Goal: Task Accomplishment & Management: Use online tool/utility

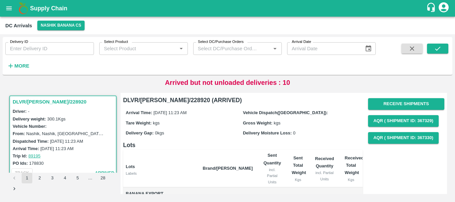
click at [8, 9] on icon "open drawer" at bounding box center [8, 8] width 7 height 7
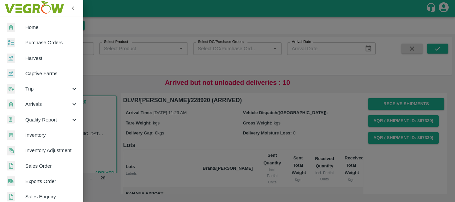
click at [125, 80] on div at bounding box center [227, 101] width 455 height 202
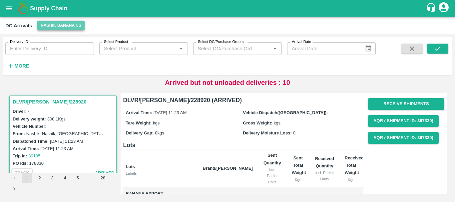
click at [59, 25] on button "Nashik Banana CS" at bounding box center [60, 26] width 47 height 10
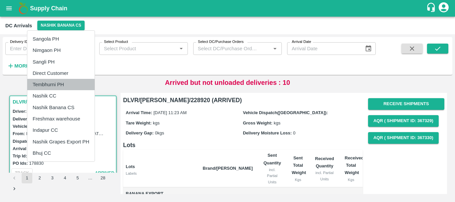
click at [56, 85] on li "Tembhurni PH" at bounding box center [60, 84] width 67 height 11
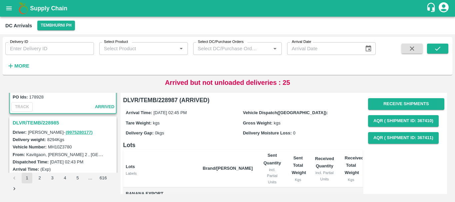
scroll to position [66, 0]
click at [55, 126] on h3 "DLVR/TEMB/228985" at bounding box center [64, 123] width 103 height 9
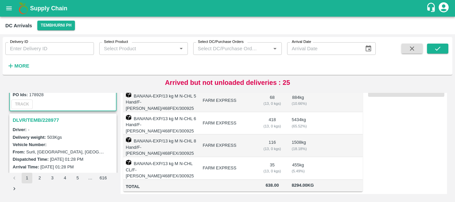
scroll to position [156, 0]
click at [50, 121] on h3 "DLVR/TEMB/228977" at bounding box center [64, 120] width 103 height 9
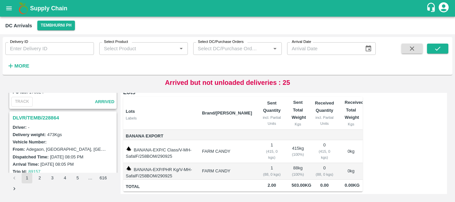
scroll to position [942, 0]
click at [39, 180] on button "2" at bounding box center [39, 178] width 11 height 11
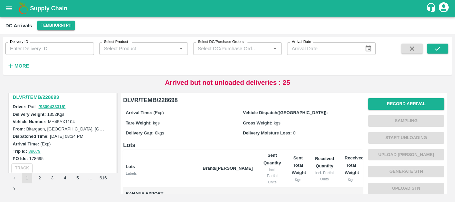
scroll to position [153, 0]
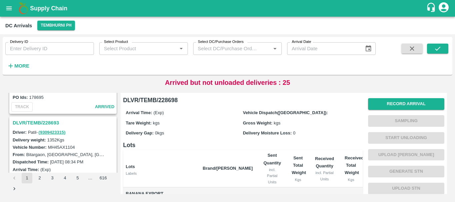
click at [46, 121] on h3 "DLVR/TEMB/228693" at bounding box center [64, 123] width 103 height 9
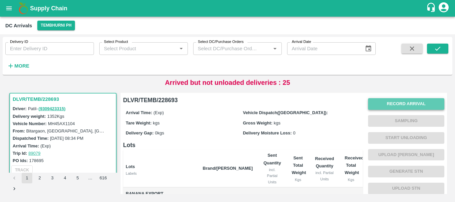
click at [382, 106] on button "Record Arrival" at bounding box center [406, 104] width 76 height 12
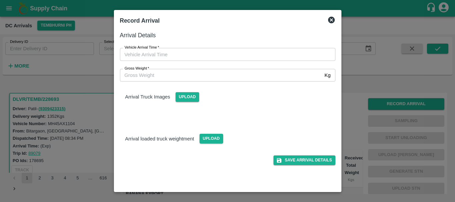
type input "DD/MM/YYYY hh:mm aa"
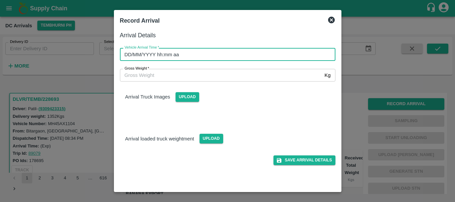
click at [211, 53] on input "DD/MM/YYYY hh:mm aa" at bounding box center [225, 54] width 211 height 13
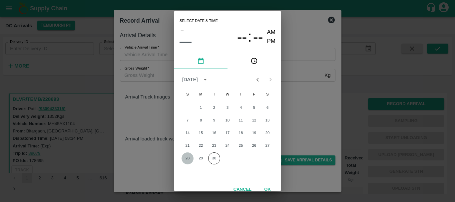
click at [188, 157] on button "28" at bounding box center [188, 159] width 12 height 12
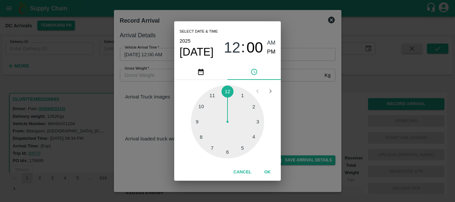
click at [225, 152] on div at bounding box center [227, 121] width 73 height 73
click at [204, 138] on div at bounding box center [227, 121] width 73 height 73
click at [203, 136] on div at bounding box center [227, 121] width 73 height 73
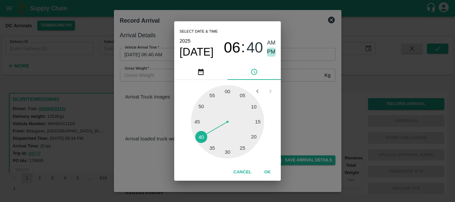
click at [270, 53] on span "PM" at bounding box center [271, 52] width 9 height 9
type input "28/09/2025 06:40 PM"
click at [305, 101] on div "Select date & time 2025 Sep 28 06 : 40 AM PM 05 10 15 20 25 30 35 40 45 50 55 0…" at bounding box center [227, 101] width 455 height 202
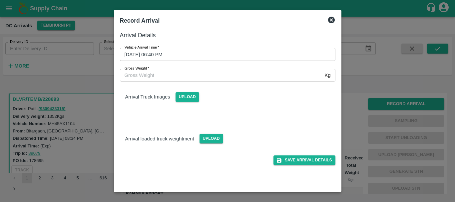
click at [233, 107] on div "Arrival Truck Images Upload" at bounding box center [225, 99] width 221 height 47
click at [189, 97] on span "Upload" at bounding box center [188, 97] width 24 height 10
click at [0, 0] on input "Upload" at bounding box center [0, 0] width 0 height 0
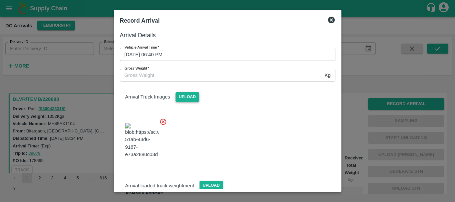
scroll to position [16, 0]
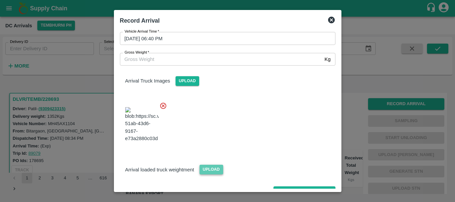
click at [218, 165] on span "Upload" at bounding box center [212, 170] width 24 height 10
click at [0, 0] on input "Upload" at bounding box center [0, 0] width 0 height 0
click at [297, 187] on button "Save Arrival Details" at bounding box center [304, 192] width 62 height 10
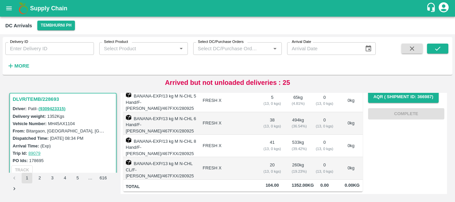
scroll to position [0, 0]
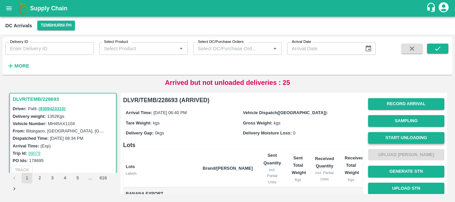
click at [391, 140] on button "Start Unloading" at bounding box center [406, 138] width 76 height 12
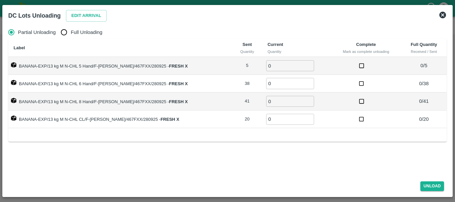
click at [444, 16] on icon at bounding box center [443, 15] width 8 height 8
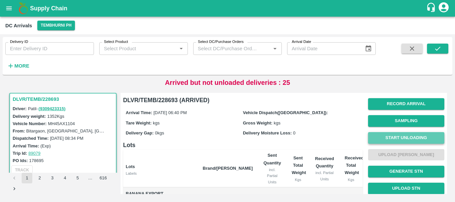
click at [388, 138] on button "Start Unloading" at bounding box center [406, 138] width 76 height 12
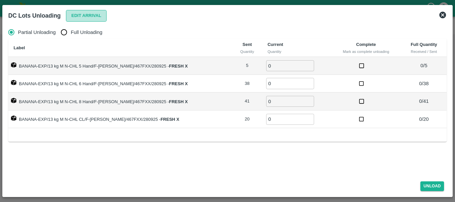
click at [74, 15] on button "Edit Arrival" at bounding box center [86, 16] width 41 height 12
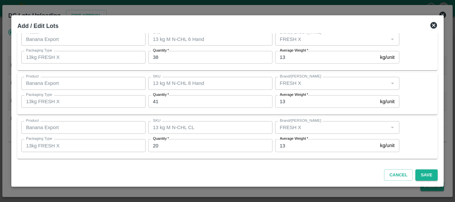
scroll to position [21, 0]
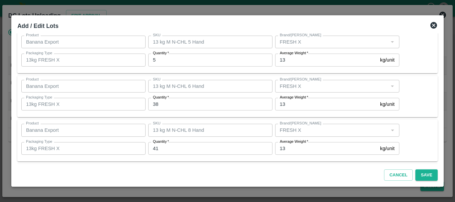
click at [190, 62] on input "5" at bounding box center [210, 60] width 124 height 13
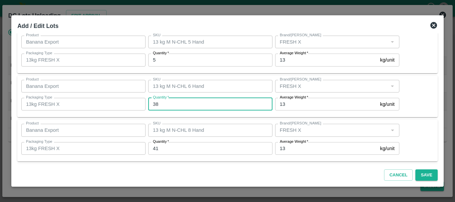
click at [190, 106] on input "38" at bounding box center [210, 104] width 124 height 13
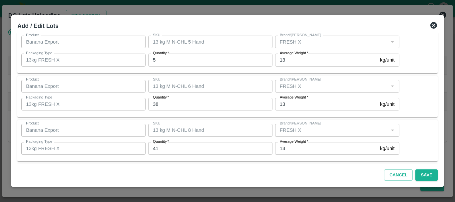
scroll to position [68, 0]
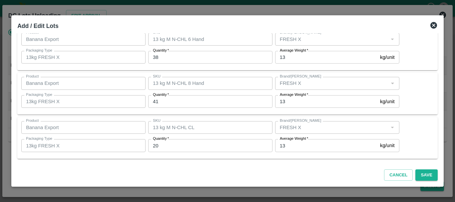
click at [246, 158] on div "Product Banana Export Product SKU 13 kg M N-CHL CL SKU Brand/Marka Brand/Marka …" at bounding box center [227, 138] width 420 height 42
click at [429, 176] on button "Save" at bounding box center [426, 176] width 22 height 12
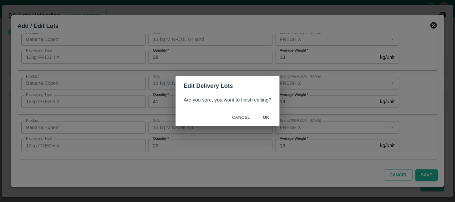
click at [433, 25] on div "Edit Delivery Lots Are you sure, you want to finish editing? Cancel ok" at bounding box center [227, 101] width 455 height 202
click at [242, 116] on button "Cancel" at bounding box center [240, 118] width 23 height 12
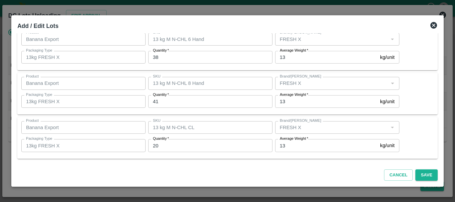
click at [431, 24] on icon at bounding box center [433, 25] width 7 height 7
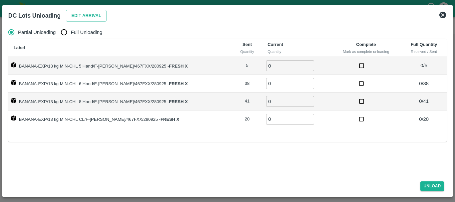
click at [444, 14] on icon at bounding box center [442, 15] width 7 height 7
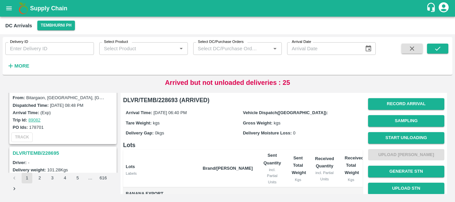
scroll to position [7, 0]
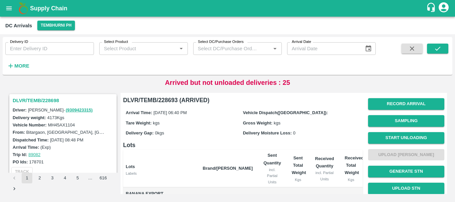
click at [47, 100] on h3 "DLVR/TEMB/228698" at bounding box center [64, 100] width 103 height 9
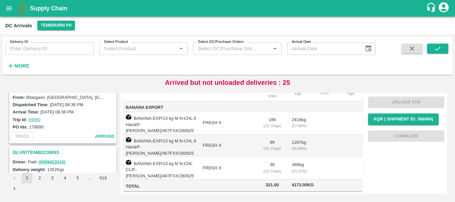
scroll to position [172, 0]
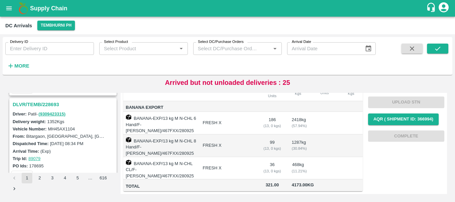
click at [47, 103] on h3 "DLVR/TEMB/228693" at bounding box center [64, 104] width 103 height 9
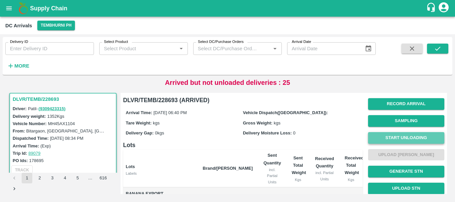
click at [393, 134] on button "Start Unloading" at bounding box center [406, 138] width 76 height 12
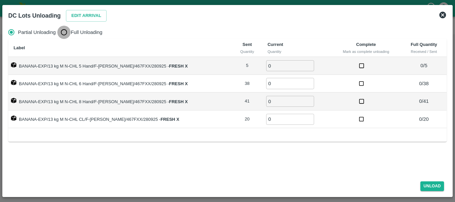
click at [62, 31] on input "Full Unloading" at bounding box center [63, 32] width 13 height 13
radio input "true"
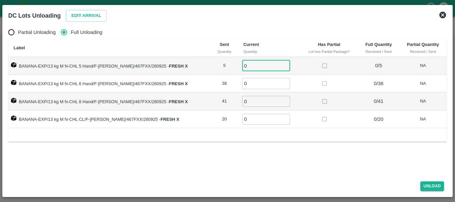
click at [255, 64] on input "0" at bounding box center [266, 65] width 48 height 11
type input "05"
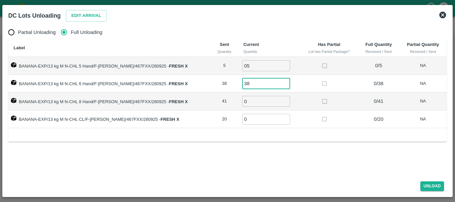
type input "38"
type input "41"
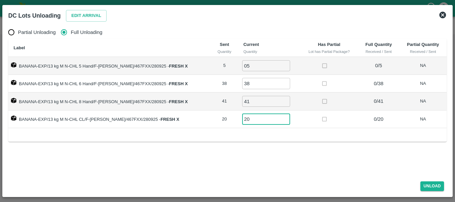
type input "20"
click at [300, 124] on td at bounding box center [329, 120] width 58 height 18
click at [424, 186] on button "Unload" at bounding box center [432, 187] width 24 height 10
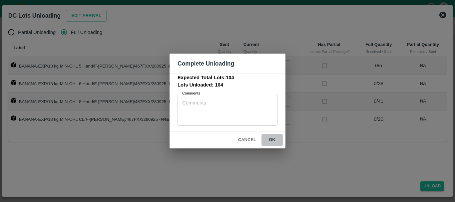
click at [274, 146] on button "ok" at bounding box center [271, 140] width 21 height 12
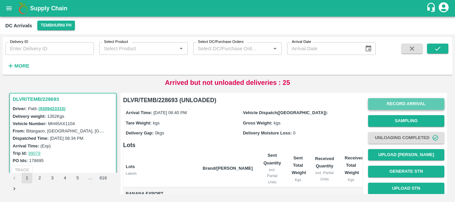
click at [387, 107] on button "Record Arrival" at bounding box center [406, 104] width 76 height 12
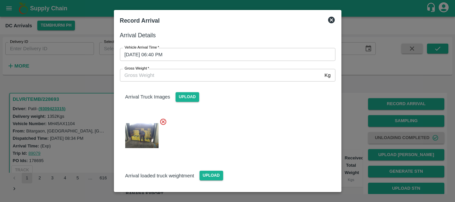
scroll to position [16, 0]
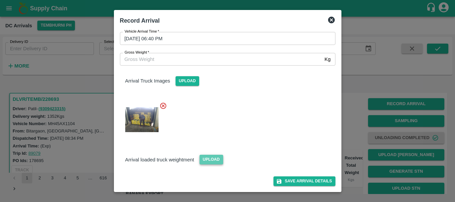
click at [209, 157] on span "Upload" at bounding box center [212, 160] width 24 height 10
click at [0, 0] on input "Upload" at bounding box center [0, 0] width 0 height 0
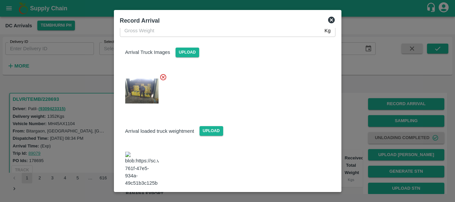
click at [143, 160] on img at bounding box center [141, 169] width 33 height 35
click at [153, 31] on input "Gross Weight   *" at bounding box center [221, 30] width 202 height 13
type input "11930"
click at [242, 113] on div "Arrival loaded truck weightment Upload" at bounding box center [225, 151] width 221 height 83
click at [285, 200] on button "Save Arrival Details" at bounding box center [304, 205] width 62 height 10
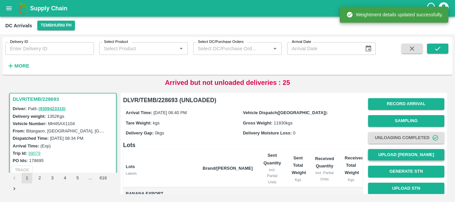
scroll to position [0, 0]
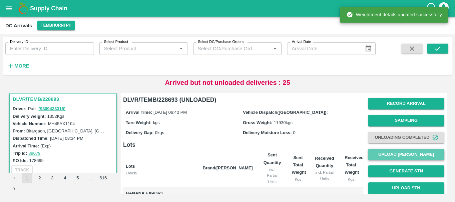
click at [388, 154] on button "Upload Tare Weight" at bounding box center [406, 155] width 76 height 12
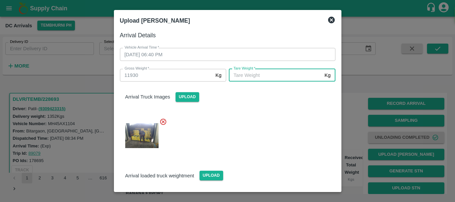
click at [275, 76] on input "Tare Weight   *" at bounding box center [275, 75] width 93 height 13
type input "5910"
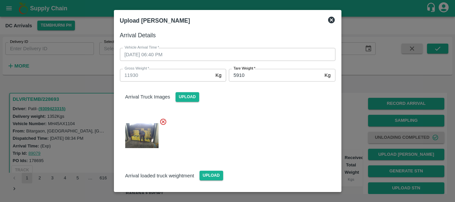
click at [273, 117] on div at bounding box center [225, 134] width 221 height 42
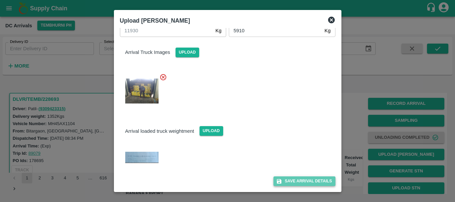
click at [297, 178] on button "Save Arrival Details" at bounding box center [304, 182] width 62 height 10
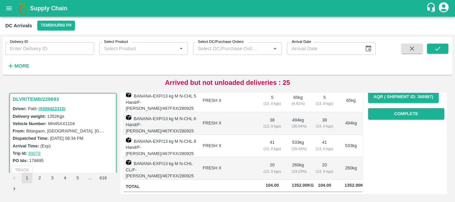
scroll to position [95, 0]
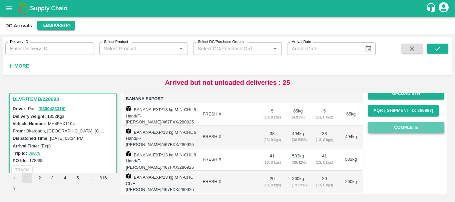
click at [377, 125] on button "Complete" at bounding box center [406, 128] width 76 height 12
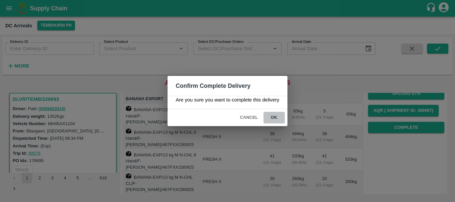
click at [279, 118] on button "ok" at bounding box center [273, 118] width 21 height 12
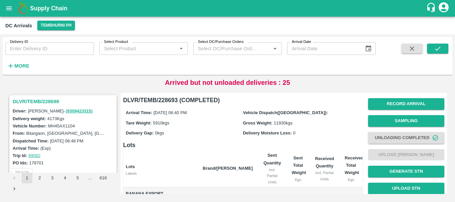
scroll to position [0, 0]
click at [47, 104] on h3 "DLVR/TEMB/228698" at bounding box center [64, 102] width 103 height 9
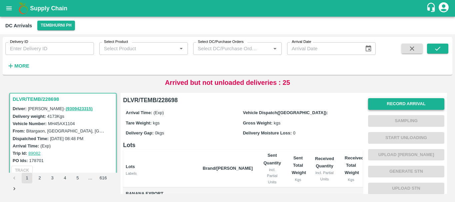
click at [377, 105] on button "Record Arrival" at bounding box center [406, 104] width 76 height 12
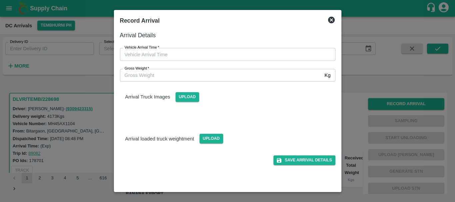
type input "DD/MM/YYYY hh:mm aa"
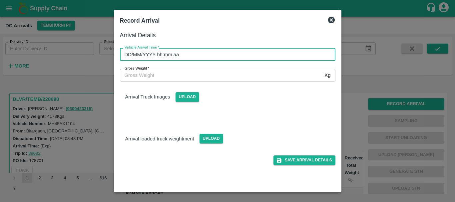
click at [267, 57] on input "DD/MM/YYYY hh:mm aa" at bounding box center [225, 54] width 211 height 13
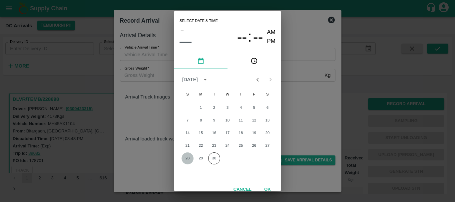
click at [191, 156] on button "28" at bounding box center [188, 159] width 12 height 12
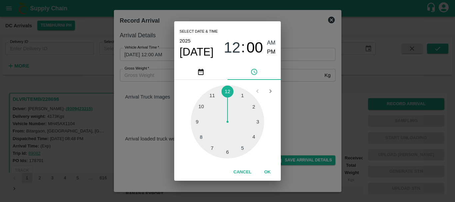
click at [226, 151] on div at bounding box center [227, 121] width 73 height 73
click at [217, 149] on div at bounding box center [227, 121] width 73 height 73
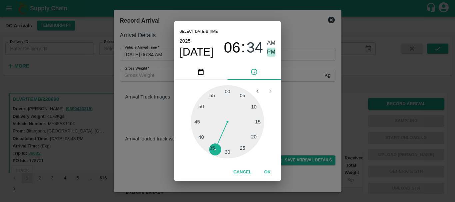
click at [269, 51] on span "PM" at bounding box center [271, 52] width 9 height 9
type input "28/09/2025 06:34 PM"
click at [303, 76] on div "Select date & time 2025 Sep 28 06 : 34 AM PM 05 10 15 20 25 30 35 40 45 50 55 0…" at bounding box center [227, 101] width 455 height 202
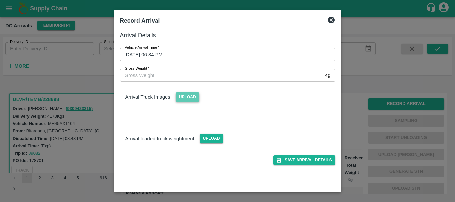
click at [193, 98] on span "Upload" at bounding box center [188, 97] width 24 height 10
click at [0, 0] on input "Upload" at bounding box center [0, 0] width 0 height 0
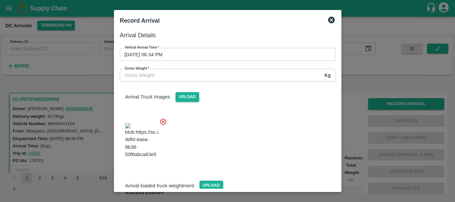
scroll to position [50, 0]
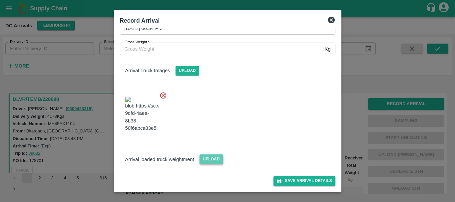
click at [208, 160] on span "Upload" at bounding box center [212, 160] width 24 height 10
click at [0, 0] on input "Upload" at bounding box center [0, 0] width 0 height 0
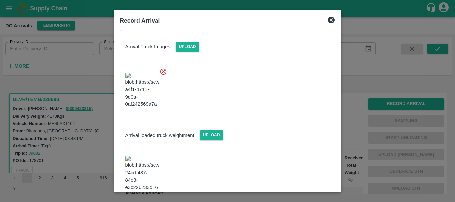
scroll to position [79, 0]
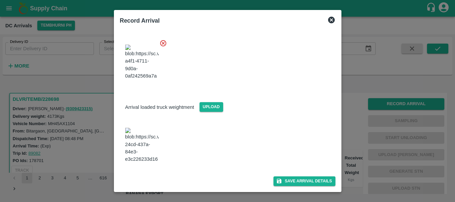
click at [136, 164] on span at bounding box center [142, 145] width 39 height 40
click at [138, 153] on img at bounding box center [141, 145] width 33 height 35
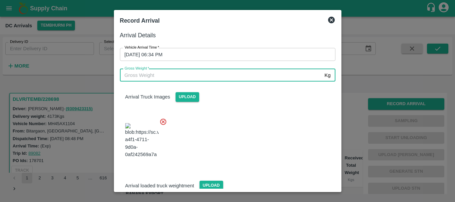
click at [198, 75] on input "Gross Weight   *" at bounding box center [221, 75] width 202 height 13
type input "11980"
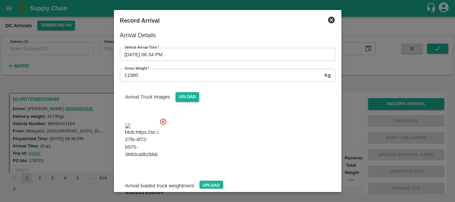
click at [236, 120] on div at bounding box center [225, 139] width 221 height 52
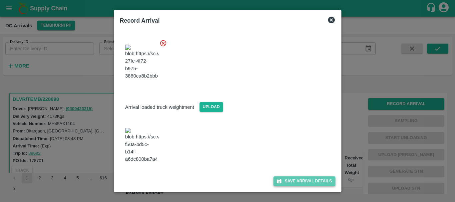
click at [293, 183] on button "Save Arrival Details" at bounding box center [304, 182] width 62 height 10
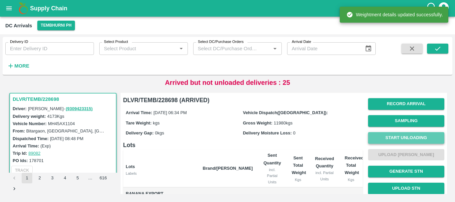
click at [390, 140] on button "Start Unloading" at bounding box center [406, 138] width 76 height 12
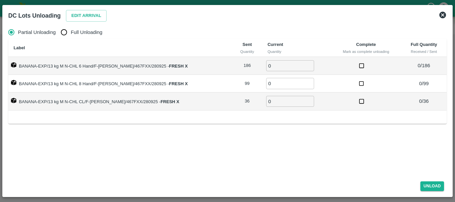
click at [64, 32] on input "Full Unloading" at bounding box center [63, 32] width 13 height 13
radio input "true"
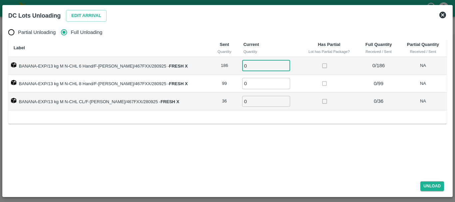
click at [255, 64] on input "0" at bounding box center [266, 65] width 48 height 11
type input "0186"
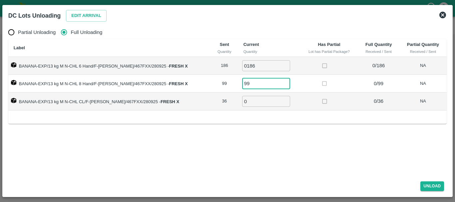
type input "99"
type input "36"
click at [300, 108] on td at bounding box center [329, 102] width 58 height 18
click at [430, 186] on button "Unload" at bounding box center [432, 187] width 24 height 10
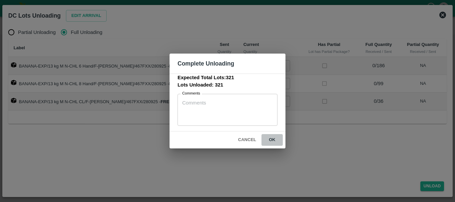
click at [271, 138] on button "ok" at bounding box center [271, 140] width 21 height 12
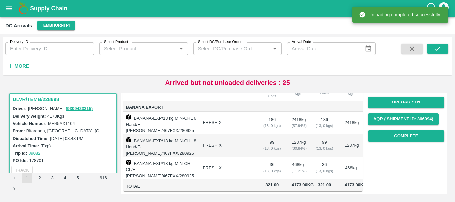
scroll to position [0, 0]
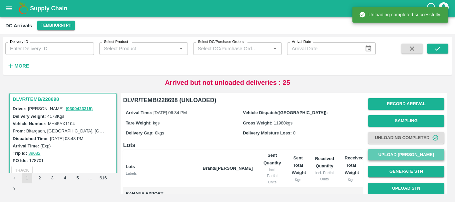
click at [390, 150] on button "Upload Tare Weight" at bounding box center [406, 155] width 76 height 12
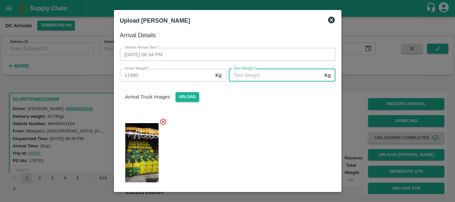
click at [265, 75] on input "Tare Weight   *" at bounding box center [275, 75] width 93 height 13
type input "5910"
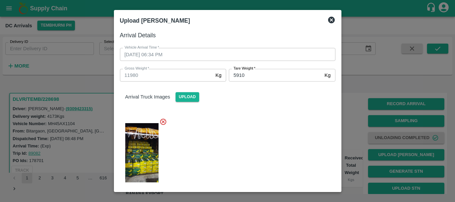
click at [261, 123] on div at bounding box center [225, 151] width 221 height 77
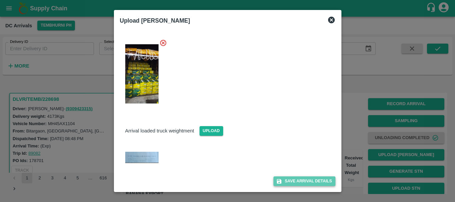
click at [285, 180] on button "Save Arrival Details" at bounding box center [304, 182] width 62 height 10
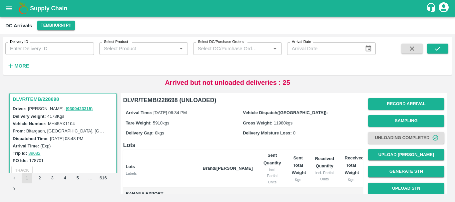
scroll to position [92, 0]
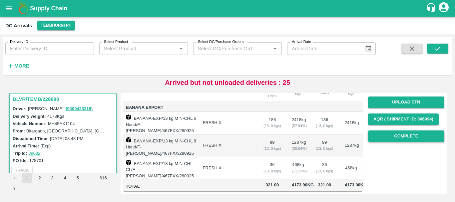
click at [383, 131] on button "Complete" at bounding box center [406, 137] width 76 height 12
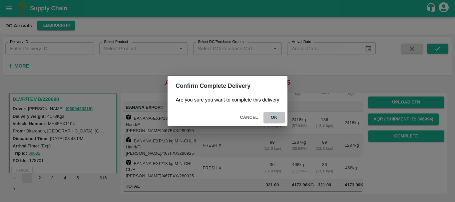
click at [277, 118] on button "ok" at bounding box center [273, 118] width 21 height 12
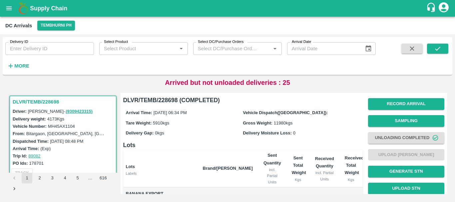
scroll to position [0, 0]
click at [49, 26] on button "Tembhurni PH" at bounding box center [55, 26] width 37 height 10
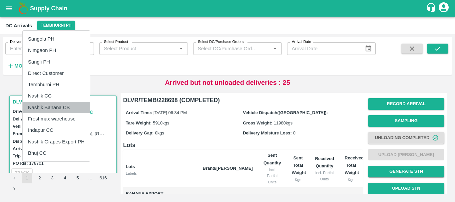
click at [58, 109] on li "Nashik Banana CS" at bounding box center [56, 107] width 67 height 11
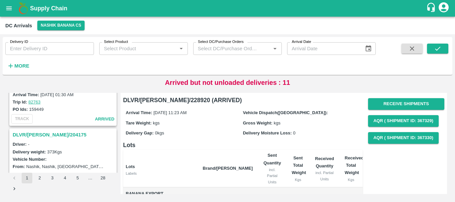
scroll to position [1360, 0]
click at [54, 135] on h3 "DLVR/NASH/204175" at bounding box center [64, 134] width 103 height 9
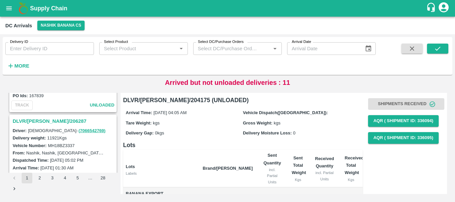
scroll to position [1286, 0]
click at [54, 123] on h3 "DLVR/NASH/206287" at bounding box center [64, 122] width 103 height 9
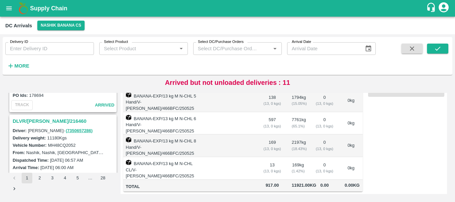
scroll to position [938, 0]
click at [55, 120] on h3 "DLVR/NASH/216460" at bounding box center [64, 121] width 103 height 9
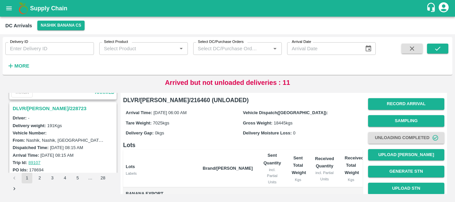
click at [50, 106] on h3 "DLVR/NASH/228723" at bounding box center [64, 108] width 103 height 9
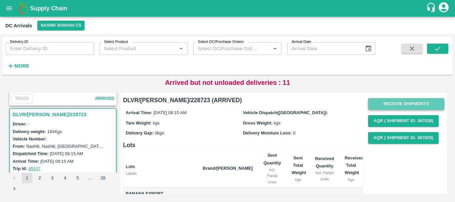
click at [394, 102] on button "Receive Shipments" at bounding box center [406, 104] width 76 height 12
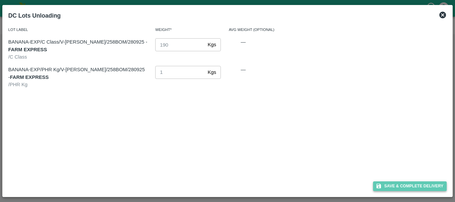
click at [399, 183] on button "Save & Complete Delivery" at bounding box center [410, 187] width 74 height 10
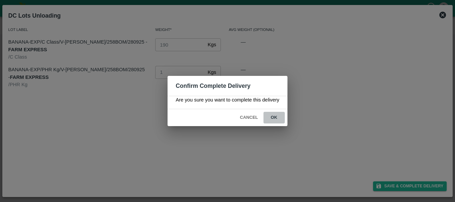
click at [276, 119] on button "ok" at bounding box center [273, 118] width 21 height 12
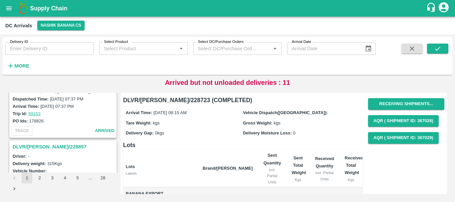
click at [54, 143] on h3 "DLVR/NASH/228857" at bounding box center [64, 147] width 103 height 9
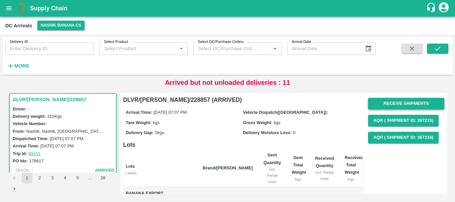
click at [378, 103] on button "Receive Shipments" at bounding box center [406, 104] width 76 height 12
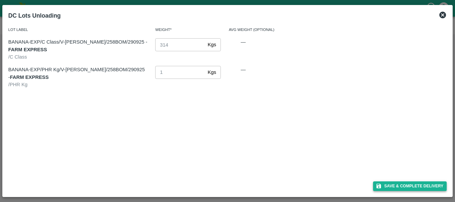
click at [390, 188] on button "Save & Complete Delivery" at bounding box center [410, 187] width 74 height 10
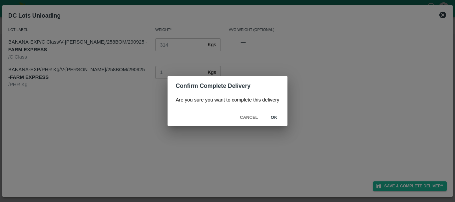
click at [274, 116] on button "ok" at bounding box center [273, 118] width 21 height 12
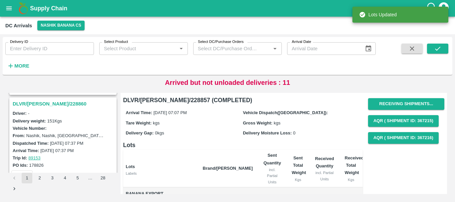
click at [53, 106] on h3 "DLVR/NASH/228860" at bounding box center [64, 104] width 103 height 9
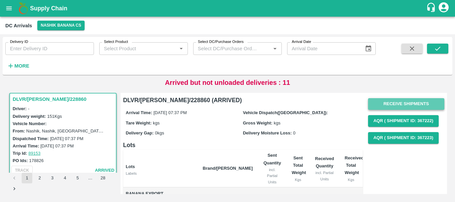
click at [389, 103] on button "Receive Shipments" at bounding box center [406, 104] width 76 height 12
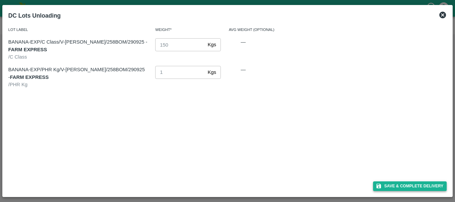
click at [398, 183] on button "Save & Complete Delivery" at bounding box center [410, 187] width 74 height 10
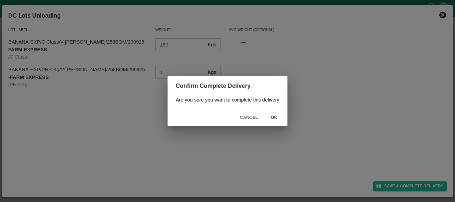
click at [279, 119] on button "ok" at bounding box center [273, 118] width 21 height 12
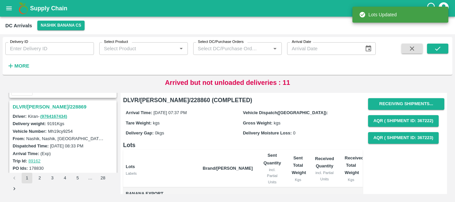
click at [52, 106] on h3 "DLVR/NASH/228869" at bounding box center [64, 107] width 103 height 9
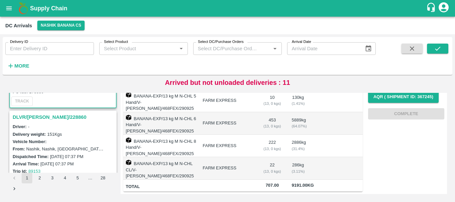
scroll to position [682, 0]
click at [50, 118] on h3 "DLVR/NASH/228860" at bounding box center [64, 117] width 103 height 9
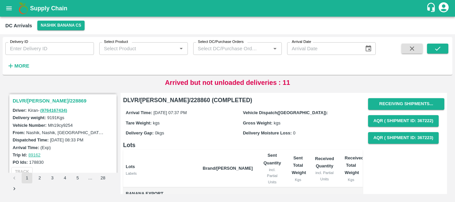
scroll to position [608, 0]
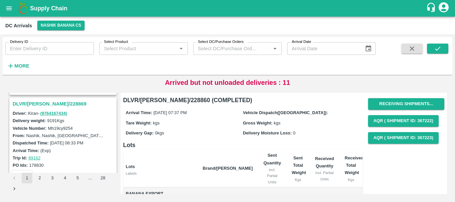
click at [47, 102] on h3 "DLVR/NASH/228869" at bounding box center [64, 104] width 103 height 9
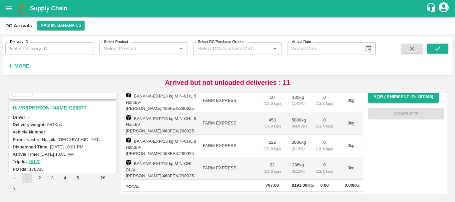
click at [54, 110] on h3 "DLVR/NASH/228877" at bounding box center [64, 108] width 103 height 9
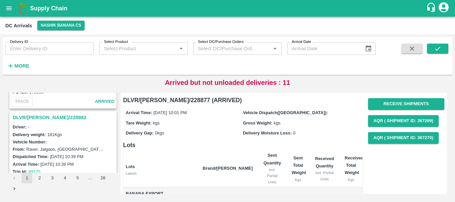
click at [49, 117] on h3 "DLVR/NASH/228882" at bounding box center [64, 117] width 103 height 9
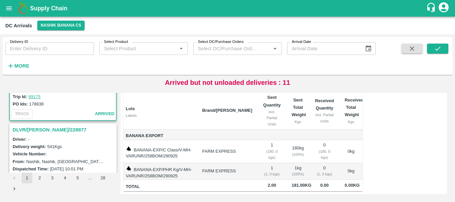
click at [49, 127] on h3 "DLVR/NASH/228877" at bounding box center [64, 130] width 103 height 9
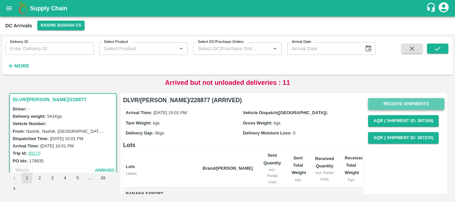
click at [388, 102] on button "Receive Shipments" at bounding box center [406, 104] width 76 height 12
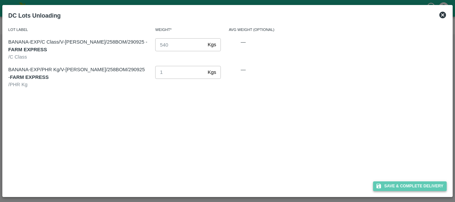
click at [390, 184] on button "Save & Complete Delivery" at bounding box center [410, 187] width 74 height 10
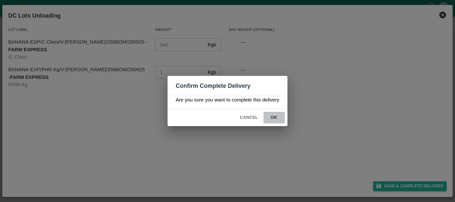
click at [275, 120] on button "ok" at bounding box center [273, 118] width 21 height 12
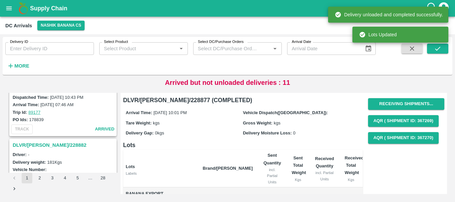
click at [53, 143] on h3 "DLVR/NASH/228882" at bounding box center [64, 145] width 103 height 9
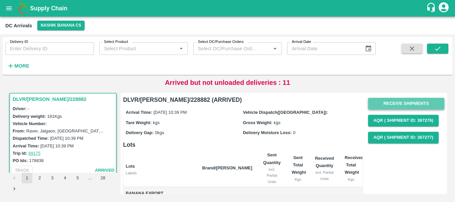
click at [394, 99] on button "Receive Shipments" at bounding box center [406, 104] width 76 height 12
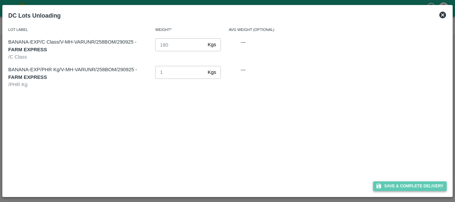
click at [386, 186] on button "Save & Complete Delivery" at bounding box center [410, 187] width 74 height 10
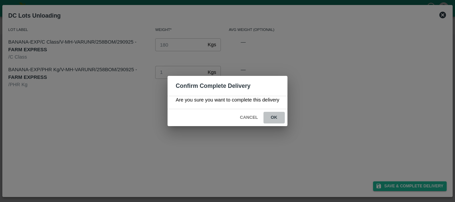
click at [273, 113] on button "ok" at bounding box center [273, 118] width 21 height 12
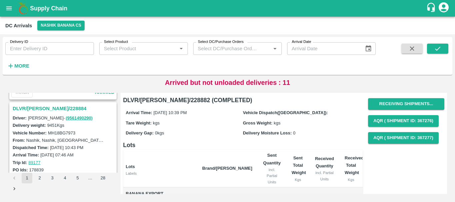
click at [48, 108] on h3 "DLVR/NASH/228884" at bounding box center [64, 108] width 103 height 9
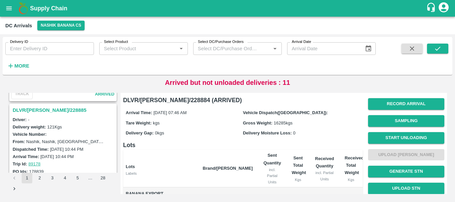
click at [49, 111] on h3 "DLVR/NASH/228885" at bounding box center [64, 110] width 103 height 9
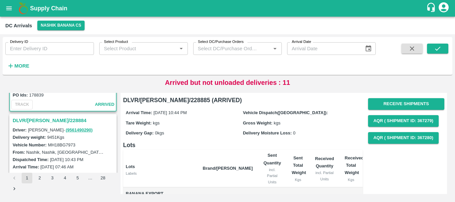
click at [47, 120] on h3 "DLVR/NASH/228884" at bounding box center [64, 120] width 103 height 9
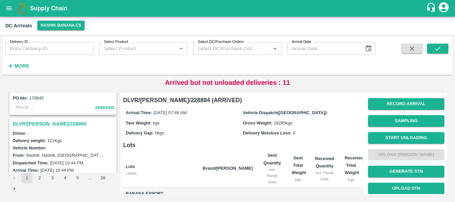
click at [45, 124] on h3 "DLVR/NASH/228885" at bounding box center [64, 124] width 103 height 9
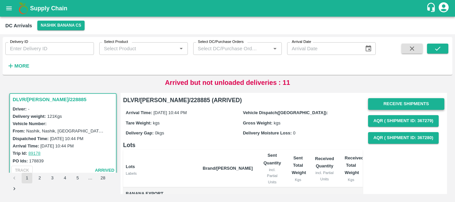
click at [375, 107] on button "Receive Shipments" at bounding box center [406, 104] width 76 height 12
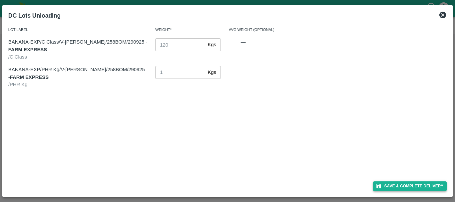
click at [380, 189] on icon "button" at bounding box center [379, 186] width 6 height 6
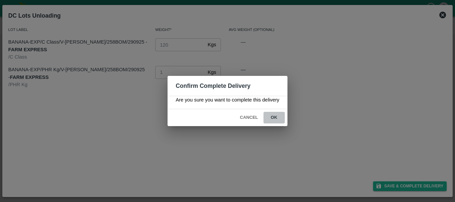
click at [274, 116] on button "ok" at bounding box center [273, 118] width 21 height 12
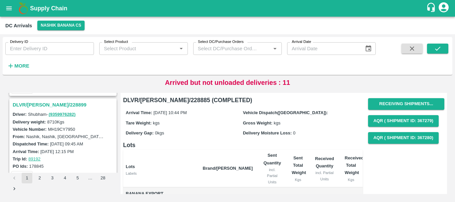
click at [53, 105] on h3 "DLVR/NASH/228899" at bounding box center [64, 105] width 103 height 9
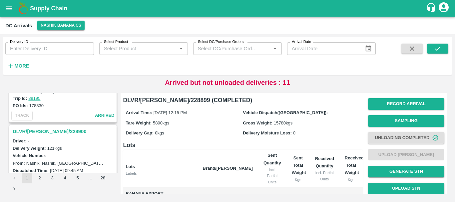
click at [51, 132] on h3 "DLVR/NASH/228900" at bounding box center [64, 131] width 103 height 9
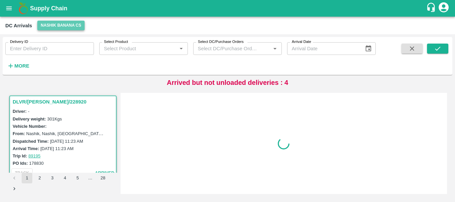
click at [56, 26] on button "Nashik Banana CS" at bounding box center [60, 26] width 47 height 10
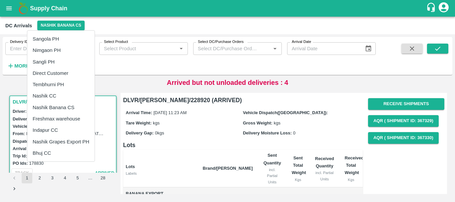
click at [49, 83] on li "Tembhurni PH" at bounding box center [60, 84] width 67 height 11
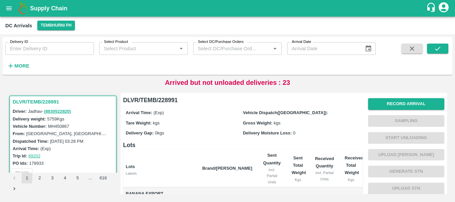
scroll to position [115, 0]
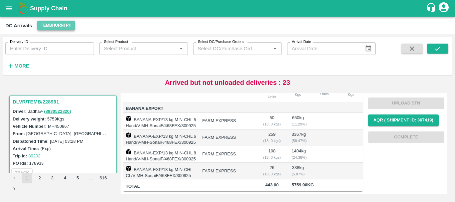
click at [54, 30] on button "Tembhurni PH" at bounding box center [55, 26] width 37 height 10
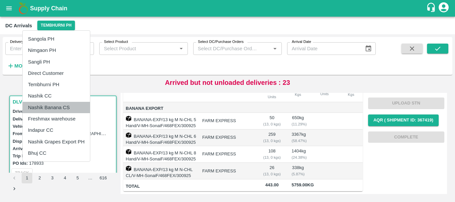
click at [54, 106] on li "Nashik Banana CS" at bounding box center [56, 107] width 67 height 11
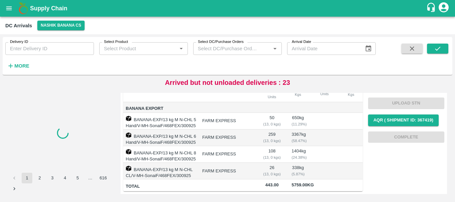
scroll to position [0, 0]
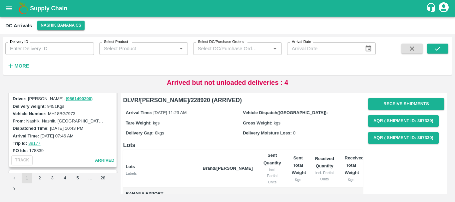
scroll to position [167, 0]
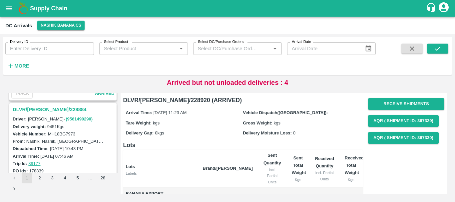
click at [51, 107] on h3 "DLVR/NASH/228884" at bounding box center [64, 109] width 103 height 9
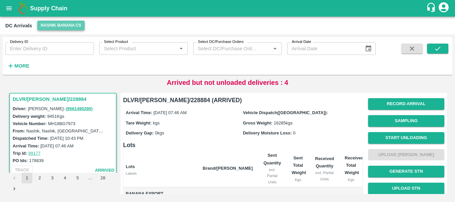
click at [54, 22] on button "Nashik Banana CS" at bounding box center [60, 26] width 47 height 10
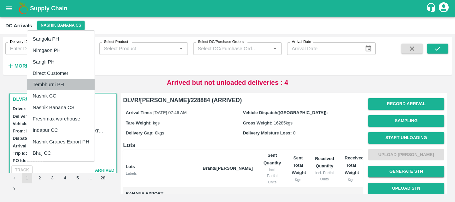
click at [56, 84] on li "Tembhurni PH" at bounding box center [60, 84] width 67 height 11
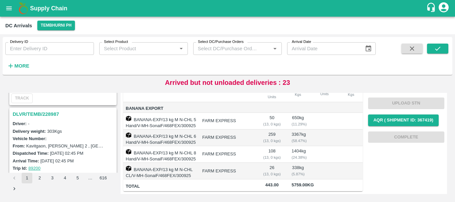
click at [49, 115] on h3 "DLVR/TEMB/228987" at bounding box center [64, 114] width 103 height 9
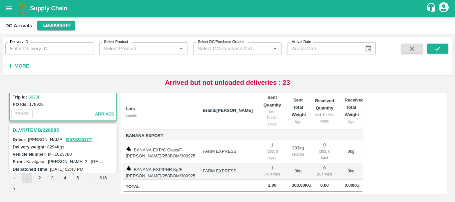
click at [57, 128] on h3 "DLVR/TEMB/228985" at bounding box center [64, 130] width 103 height 9
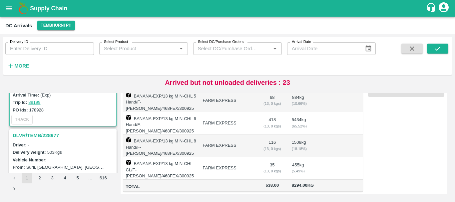
click at [56, 134] on h3 "DLVR/TEMB/228977" at bounding box center [64, 135] width 103 height 9
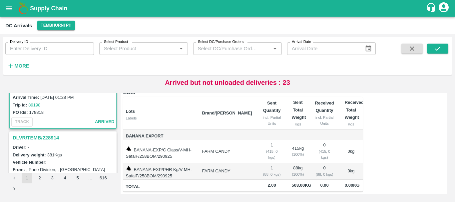
click at [51, 139] on h3 "DLVR/TEMB/228914" at bounding box center [64, 138] width 103 height 9
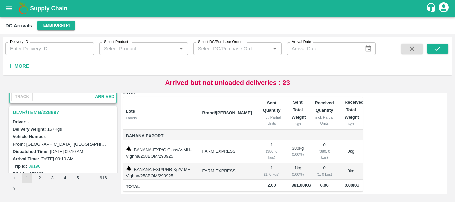
scroll to position [511, 0]
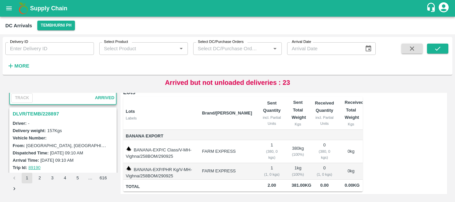
click at [47, 116] on h3 "DLVR/TEMB/228897" at bounding box center [64, 114] width 103 height 9
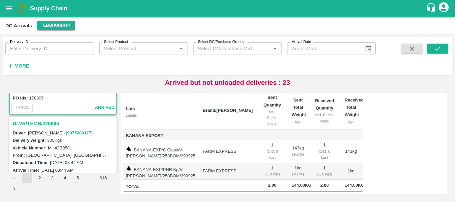
scroll to position [588, 0]
click at [50, 121] on h3 "DLVR/TEMB/228896" at bounding box center [64, 124] width 103 height 9
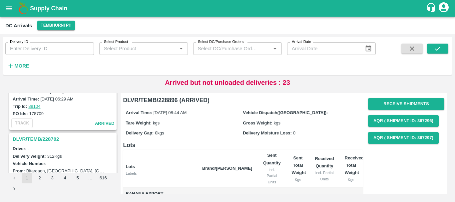
scroll to position [2052, 0]
click at [55, 136] on h3 "DLVR/TEMB/228702" at bounding box center [64, 139] width 103 height 9
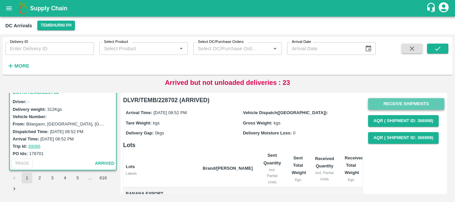
click at [373, 104] on button "Receive Shipments" at bounding box center [406, 104] width 76 height 12
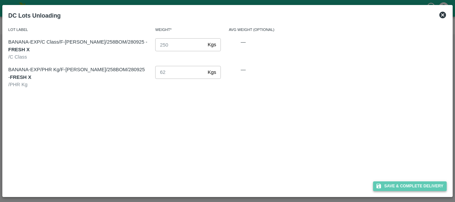
click at [381, 184] on icon "button" at bounding box center [379, 186] width 6 height 6
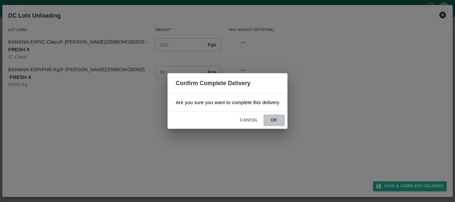
click at [273, 121] on button "ok" at bounding box center [273, 121] width 21 height 12
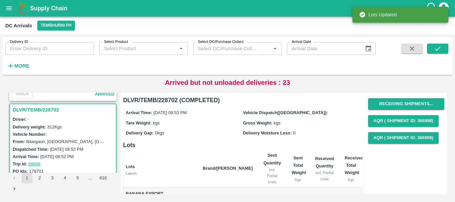
scroll to position [2099, 0]
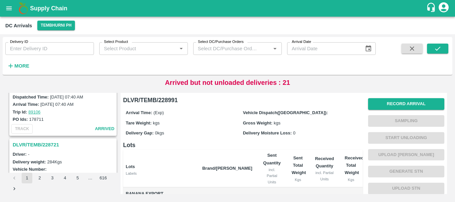
scroll to position [2099, 0]
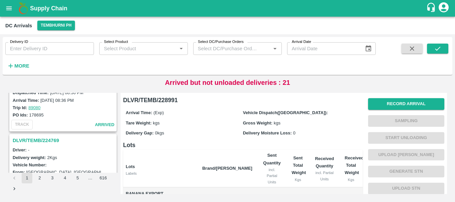
click at [52, 142] on h3 "DLVR/TEMB/224769" at bounding box center [64, 140] width 103 height 9
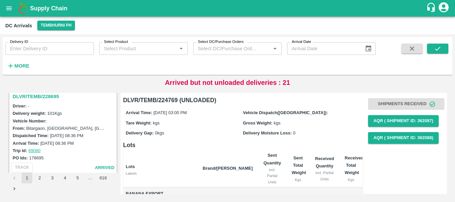
scroll to position [1987, 0]
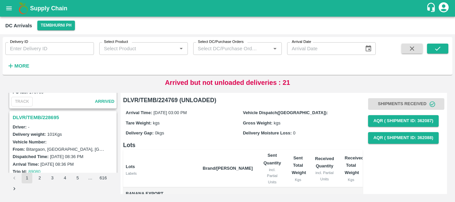
click at [49, 120] on h3 "DLVR/TEMB/228695" at bounding box center [64, 117] width 103 height 9
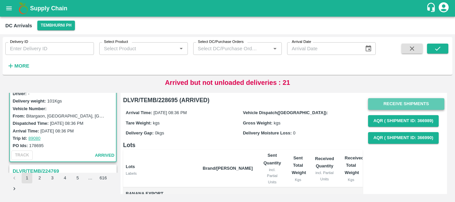
click at [376, 105] on button "Receive Shipments" at bounding box center [406, 104] width 76 height 12
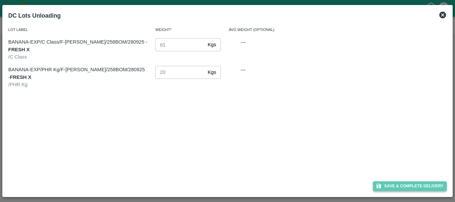
click at [378, 188] on icon "button" at bounding box center [378, 186] width 5 height 5
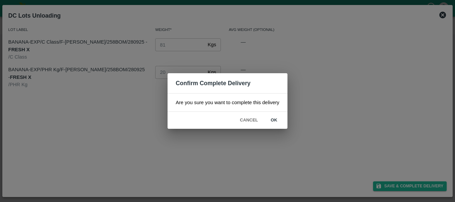
click at [273, 117] on button "ok" at bounding box center [273, 121] width 21 height 12
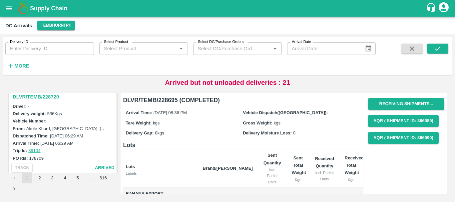
scroll to position [1920, 0]
click at [51, 99] on h3 "DLVR/TEMB/228720" at bounding box center [64, 97] width 103 height 9
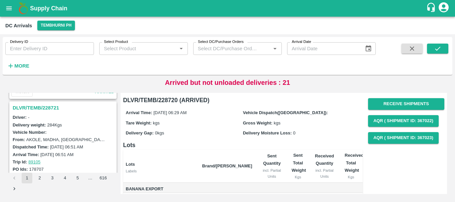
scroll to position [1822, 0]
click at [54, 108] on h3 "DLVR/TEMB/228721" at bounding box center [64, 108] width 103 height 9
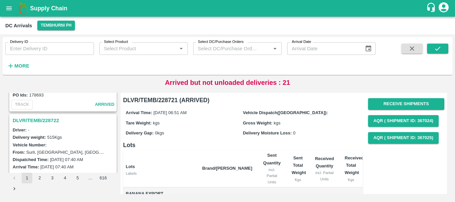
scroll to position [1722, 0]
click at [52, 120] on h3 "DLVR/TEMB/228722" at bounding box center [64, 121] width 103 height 9
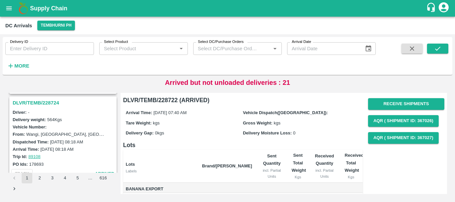
scroll to position [1653, 0]
click at [55, 102] on h3 "DLVR/TEMB/228724" at bounding box center [64, 104] width 103 height 9
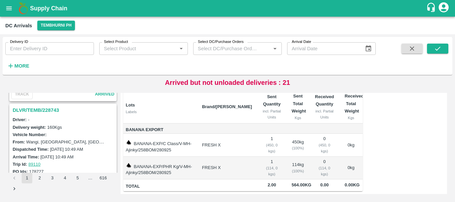
click at [46, 109] on h3 "DLVR/TEMB/228743" at bounding box center [64, 110] width 103 height 9
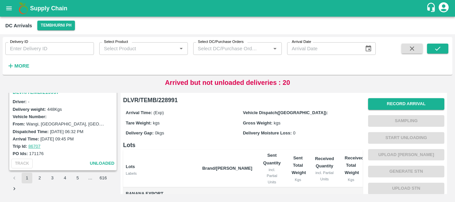
scroll to position [2068, 0]
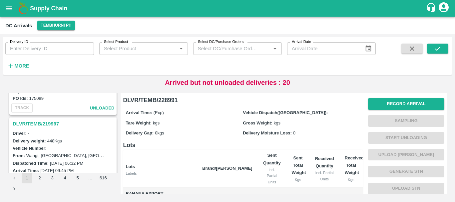
click at [47, 125] on h3 "DLVR/TEMB/219997" at bounding box center [64, 124] width 103 height 9
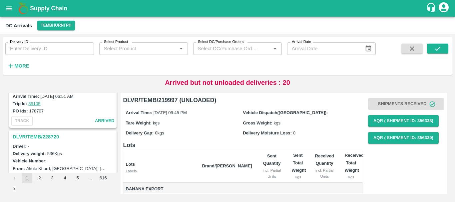
scroll to position [1879, 0]
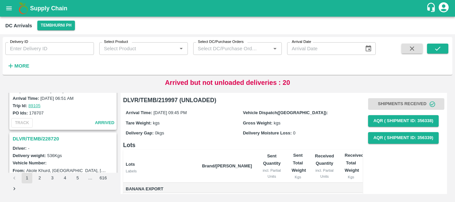
click at [53, 135] on h3 "DLVR/TEMB/228720" at bounding box center [64, 139] width 103 height 9
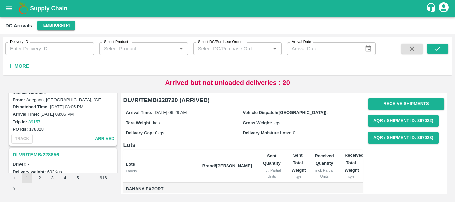
scroll to position [1079, 0]
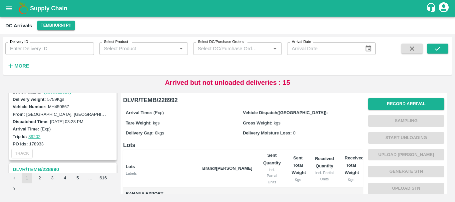
scroll to position [76, 0]
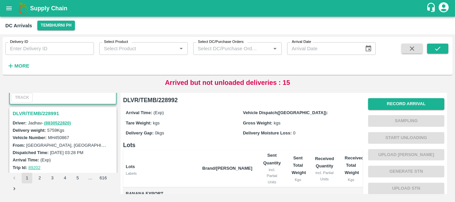
click at [48, 116] on h3 "DLVR/TEMB/228991" at bounding box center [64, 113] width 103 height 9
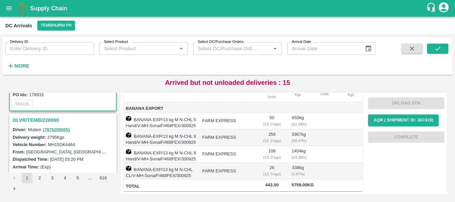
scroll to position [158, 0]
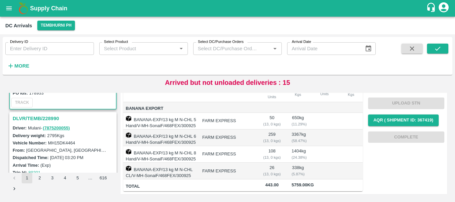
click at [51, 119] on h3 "DLVR/TEMB/228990" at bounding box center [64, 118] width 103 height 9
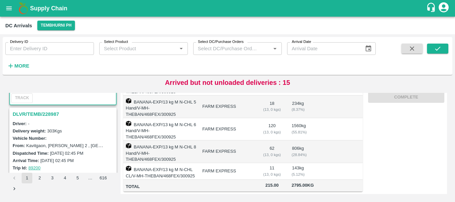
scroll to position [239, 0]
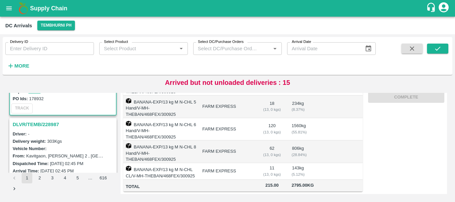
click at [43, 125] on h3 "DLVR/TEMB/228987" at bounding box center [64, 124] width 103 height 9
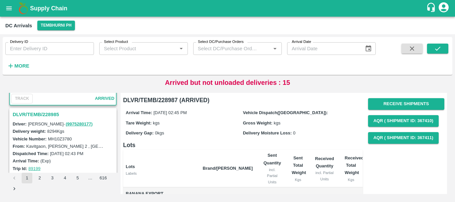
click at [50, 111] on h3 "DLVR/TEMB/228985" at bounding box center [64, 114] width 103 height 9
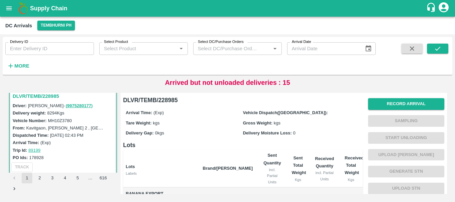
click at [35, 150] on link "89199" at bounding box center [34, 150] width 12 height 5
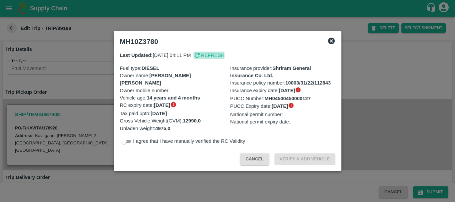
click at [225, 58] on p "Refresh" at bounding box center [213, 55] width 24 height 7
click at [332, 40] on icon at bounding box center [331, 41] width 8 height 8
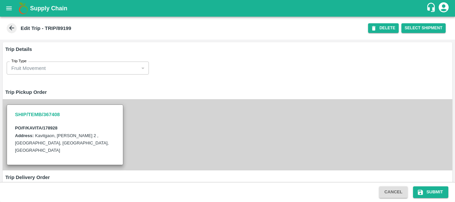
click at [9, 25] on icon at bounding box center [11, 27] width 7 height 7
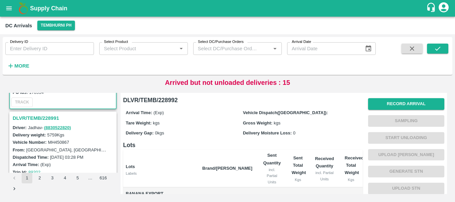
scroll to position [71, 0]
click at [49, 119] on h3 "DLVR/TEMB/228991" at bounding box center [64, 118] width 103 height 9
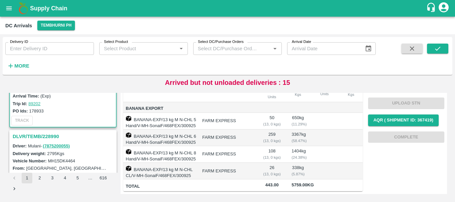
scroll to position [141, 0]
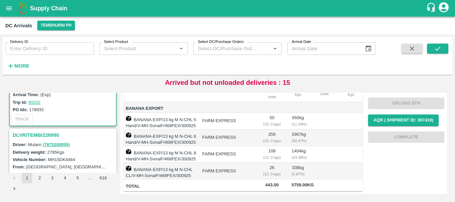
click at [40, 133] on h3 "DLVR/TEMB/228990" at bounding box center [64, 135] width 103 height 9
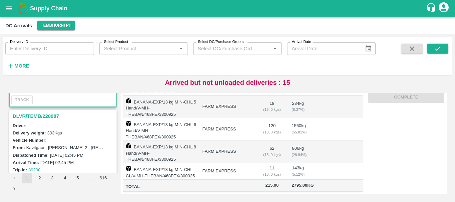
scroll to position [247, 0]
click at [59, 116] on h3 "DLVR/TEMB/228987" at bounding box center [64, 116] width 103 height 9
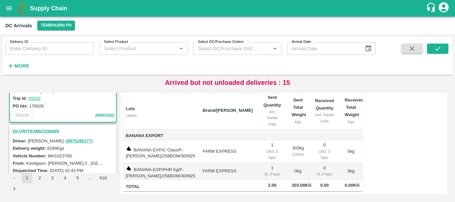
scroll to position [319, 0]
click at [40, 134] on h3 "DLVR/TEMB/228985" at bounding box center [64, 131] width 103 height 9
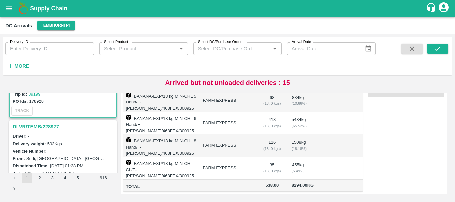
scroll to position [411, 0]
click at [50, 123] on h3 "DLVR/TEMB/228977" at bounding box center [64, 126] width 103 height 9
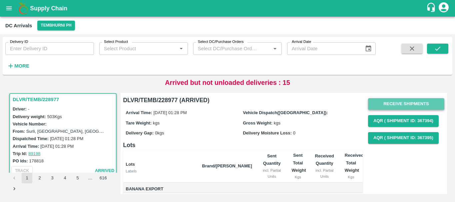
click at [392, 103] on button "Receive Shipments" at bounding box center [406, 104] width 76 height 12
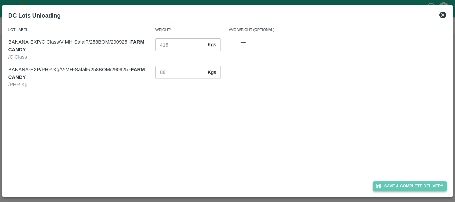
click at [385, 185] on button "Save & Complete Delivery" at bounding box center [410, 187] width 74 height 10
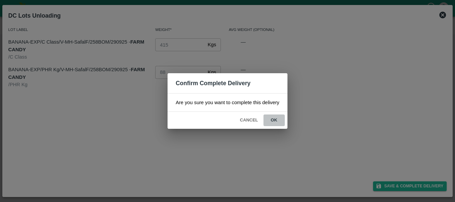
click at [281, 119] on button "ok" at bounding box center [273, 121] width 21 height 12
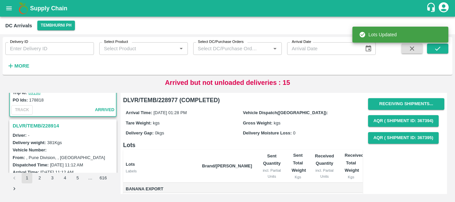
click at [45, 129] on h3 "DLVR/TEMB/228914" at bounding box center [64, 126] width 103 height 9
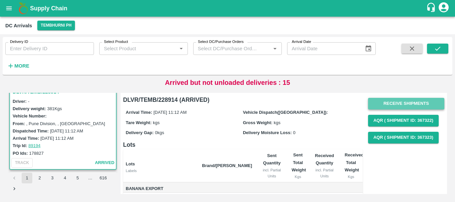
click at [396, 102] on button "Receive Shipments" at bounding box center [406, 104] width 76 height 12
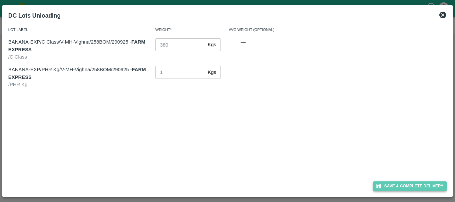
click at [395, 189] on button "Save & Complete Delivery" at bounding box center [410, 187] width 74 height 10
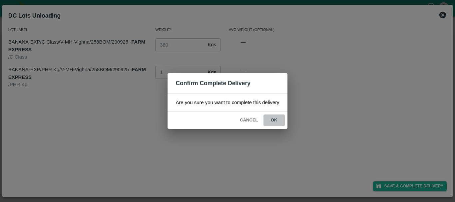
click at [273, 120] on button "ok" at bounding box center [273, 121] width 21 height 12
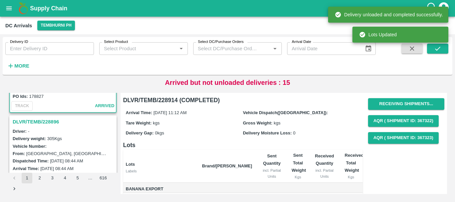
scroll to position [590, 0]
click at [48, 124] on h3 "DLVR/TEMB/228896" at bounding box center [64, 121] width 103 height 9
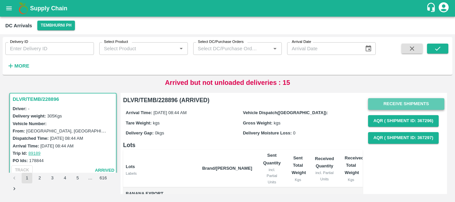
click at [389, 103] on button "Receive Shipments" at bounding box center [406, 104] width 76 height 12
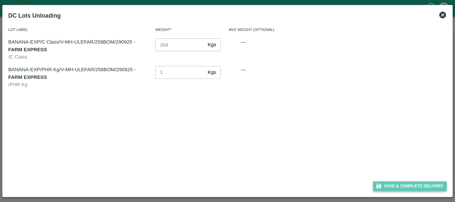
click at [390, 184] on button "Save & Complete Delivery" at bounding box center [410, 187] width 74 height 10
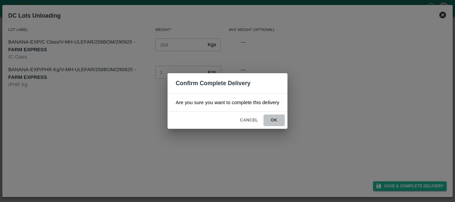
click at [269, 124] on button "ok" at bounding box center [273, 121] width 21 height 12
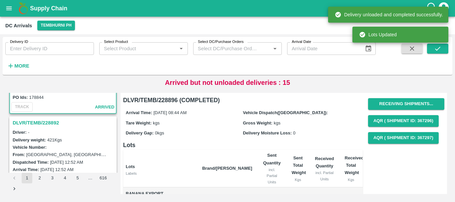
scroll to position [677, 0]
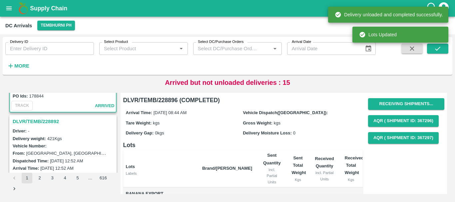
click at [39, 126] on h3 "DLVR/TEMB/228892" at bounding box center [64, 121] width 103 height 9
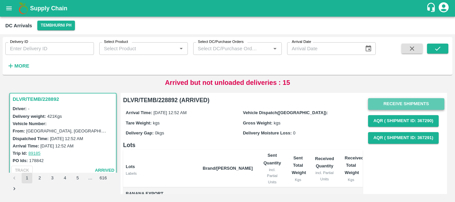
click at [373, 102] on button "Receive Shipments" at bounding box center [406, 104] width 76 height 12
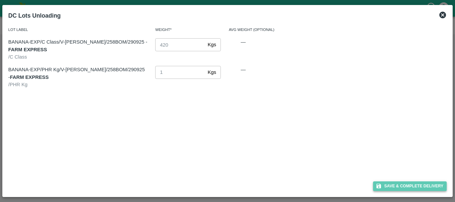
click at [390, 187] on button "Save & Complete Delivery" at bounding box center [410, 187] width 74 height 10
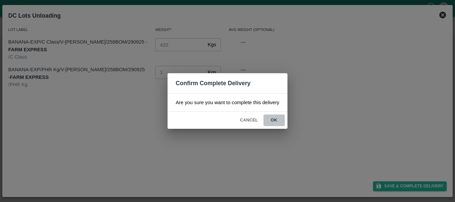
click at [268, 120] on button "ok" at bounding box center [273, 121] width 21 height 12
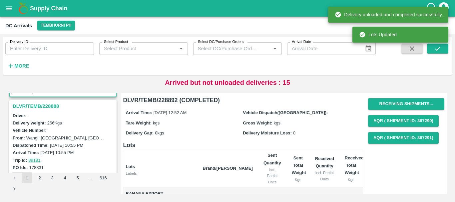
scroll to position [780, 0]
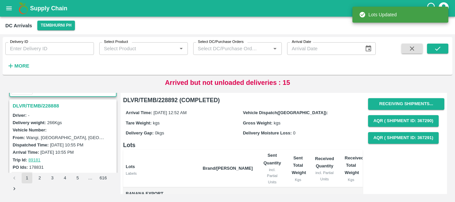
click at [48, 108] on h3 "DLVR/TEMB/228888" at bounding box center [64, 106] width 103 height 9
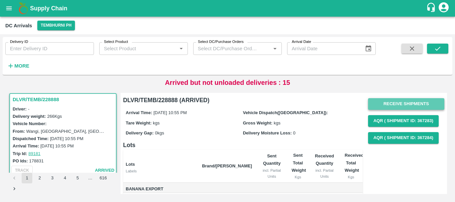
click at [387, 103] on button "Receive Shipments" at bounding box center [406, 104] width 76 height 12
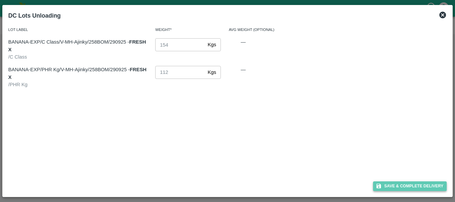
click at [390, 186] on button "Save & Complete Delivery" at bounding box center [410, 187] width 74 height 10
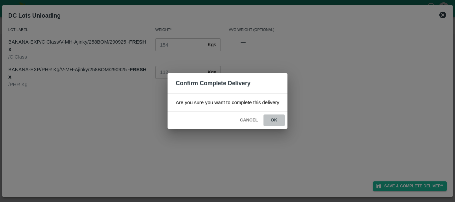
click at [277, 122] on button "ok" at bounding box center [273, 121] width 21 height 12
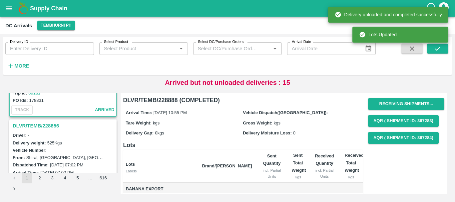
scroll to position [847, 0]
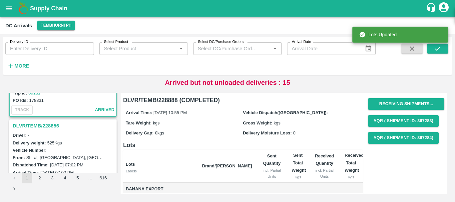
click at [44, 125] on h3 "DLVR/TEMB/228856" at bounding box center [64, 126] width 103 height 9
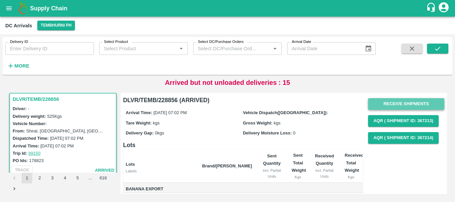
click at [373, 104] on button "Receive Shipments" at bounding box center [406, 104] width 76 height 12
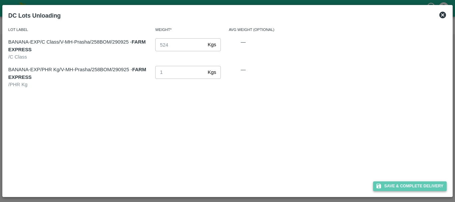
click at [392, 189] on button "Save & Complete Delivery" at bounding box center [410, 187] width 74 height 10
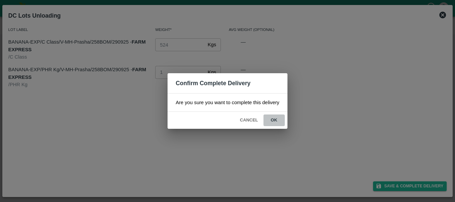
click at [282, 120] on button "ok" at bounding box center [273, 121] width 21 height 12
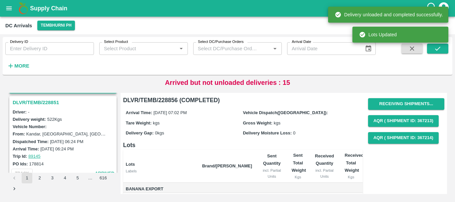
scroll to position [940, 0]
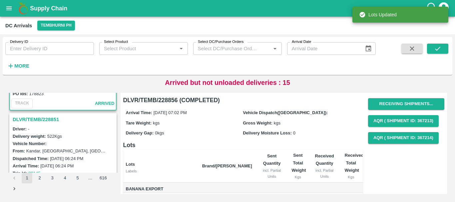
click at [51, 120] on h3 "DLVR/TEMB/228851" at bounding box center [64, 119] width 103 height 9
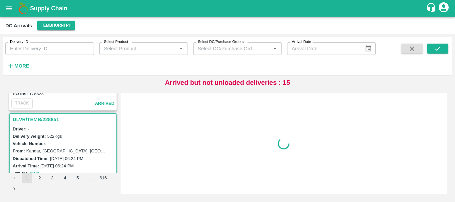
scroll to position [960, 0]
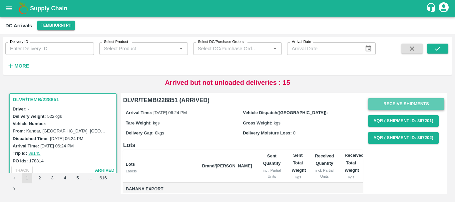
click at [381, 108] on button "Receive Shipments" at bounding box center [406, 104] width 76 height 12
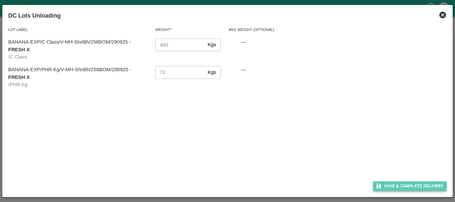
click at [394, 182] on button "Save & Complete Delivery" at bounding box center [410, 187] width 74 height 10
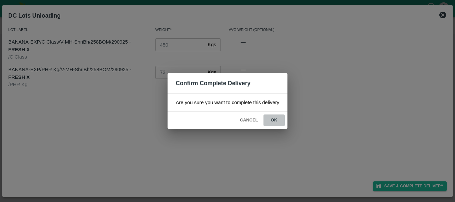
click at [273, 118] on button "ok" at bounding box center [273, 121] width 21 height 12
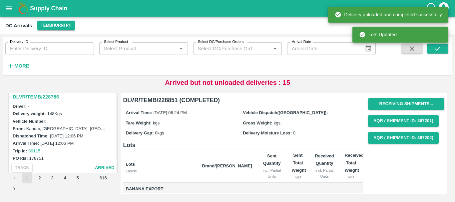
scroll to position [1026, 0]
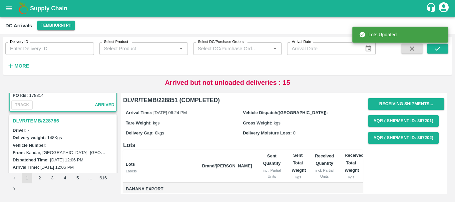
click at [45, 123] on h3 "DLVR/TEMB/228786" at bounding box center [64, 121] width 103 height 9
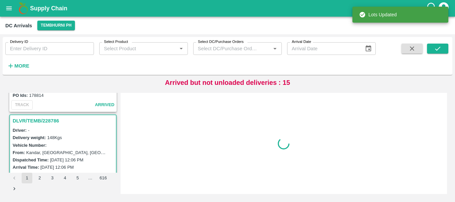
scroll to position [1048, 0]
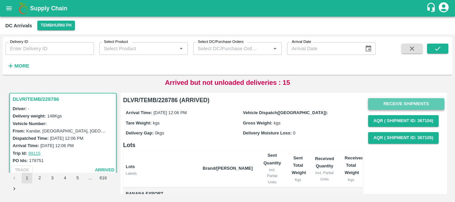
click at [418, 104] on button "Receive Shipments" at bounding box center [406, 104] width 76 height 12
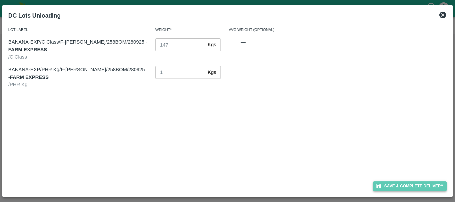
click at [404, 183] on button "Save & Complete Delivery" at bounding box center [410, 187] width 74 height 10
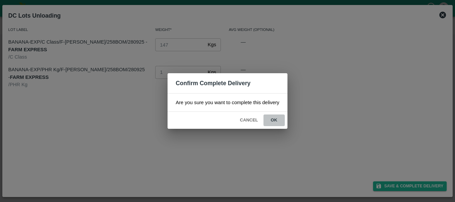
click at [277, 119] on button "ok" at bounding box center [273, 121] width 21 height 12
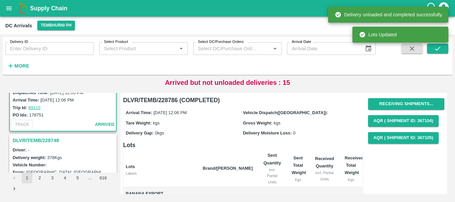
scroll to position [1094, 0]
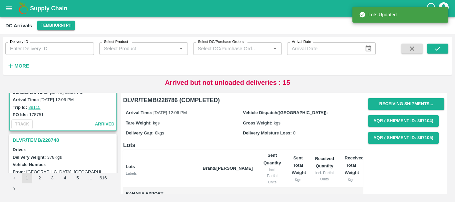
click at [46, 137] on h3 "DLVR/TEMB/228748" at bounding box center [64, 140] width 103 height 9
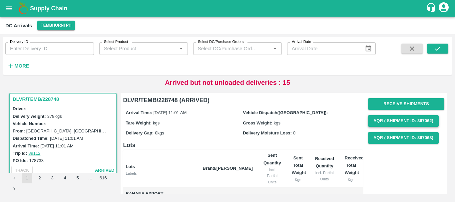
scroll to position [0, 0]
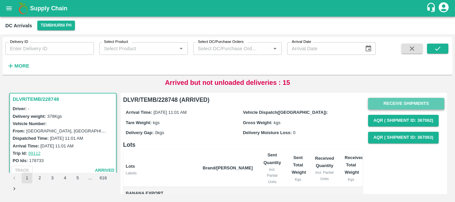
click at [380, 107] on button "Receive Shipments" at bounding box center [406, 104] width 76 height 12
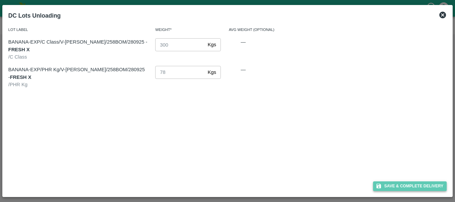
click at [388, 184] on button "Save & Complete Delivery" at bounding box center [410, 187] width 74 height 10
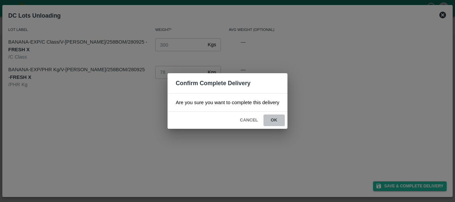
click at [279, 120] on button "ok" at bounding box center [273, 121] width 21 height 12
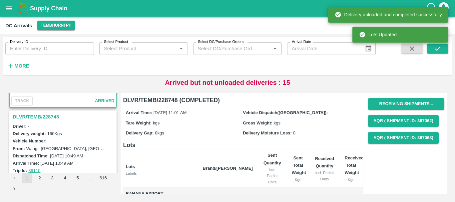
scroll to position [1204, 0]
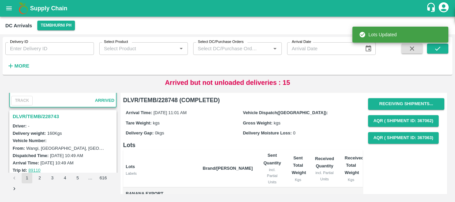
click at [33, 117] on h3 "DLVR/TEMB/228743" at bounding box center [64, 116] width 103 height 9
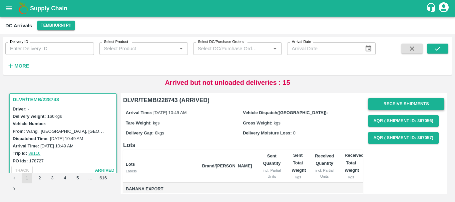
click at [372, 108] on button "Receive Shipments" at bounding box center [406, 104] width 76 height 12
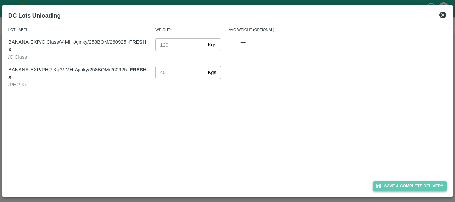
click at [388, 184] on button "Save & Complete Delivery" at bounding box center [410, 187] width 74 height 10
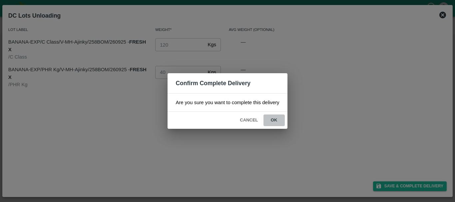
click at [276, 122] on button "ok" at bounding box center [273, 121] width 21 height 12
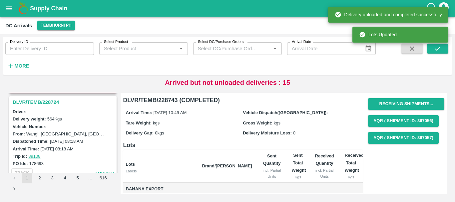
scroll to position [1306, 0]
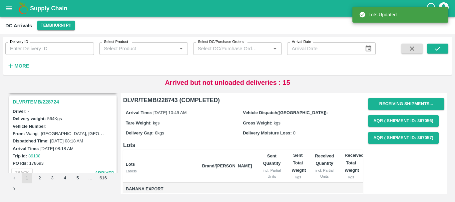
click at [36, 103] on h3 "DLVR/TEMB/228724" at bounding box center [64, 102] width 103 height 9
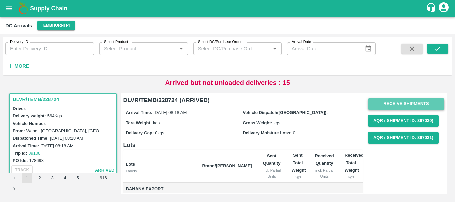
click at [378, 104] on button "Receive Shipments" at bounding box center [406, 104] width 76 height 12
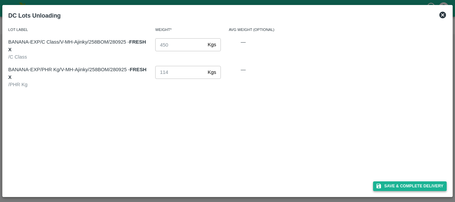
click at [383, 185] on button "Save & Complete Delivery" at bounding box center [410, 187] width 74 height 10
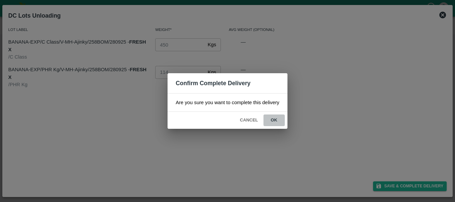
click at [275, 119] on button "ok" at bounding box center [273, 121] width 21 height 12
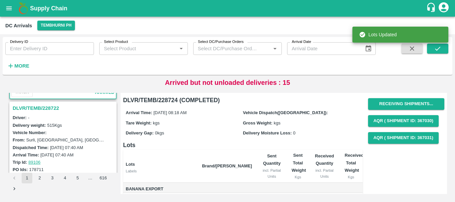
scroll to position [1386, 0]
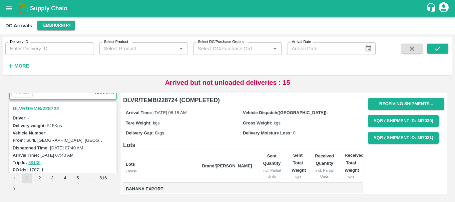
click at [43, 110] on h3 "DLVR/TEMB/228722" at bounding box center [64, 108] width 103 height 9
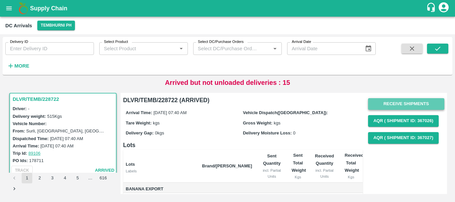
click at [382, 103] on button "Receive Shipments" at bounding box center [406, 104] width 76 height 12
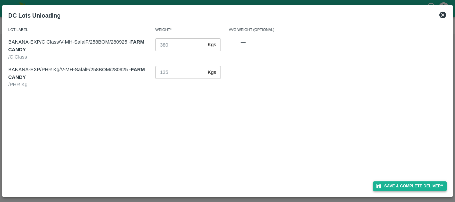
click at [396, 185] on button "Save & Complete Delivery" at bounding box center [410, 187] width 74 height 10
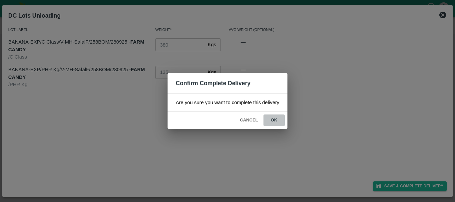
click at [274, 120] on button "ok" at bounding box center [273, 121] width 21 height 12
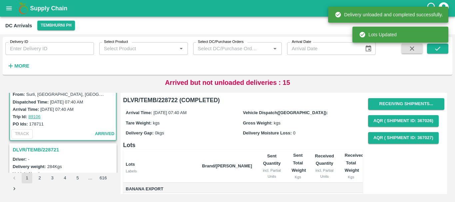
scroll to position [1433, 0]
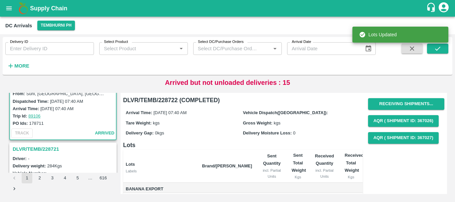
click at [46, 149] on h3 "DLVR/TEMB/228721" at bounding box center [64, 149] width 103 height 9
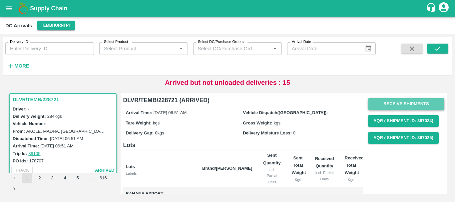
click at [405, 101] on button "Receive Shipments" at bounding box center [406, 104] width 76 height 12
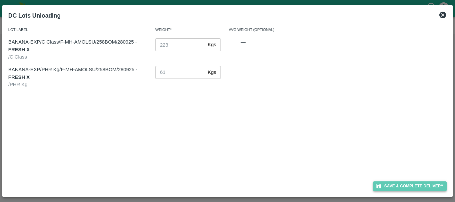
click at [402, 182] on button "Save & Complete Delivery" at bounding box center [410, 187] width 74 height 10
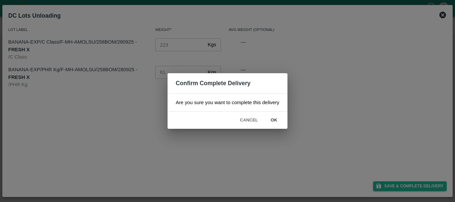
click at [279, 120] on button "ok" at bounding box center [273, 121] width 21 height 12
click at [279, 120] on span "ok" at bounding box center [273, 121] width 21 height 12
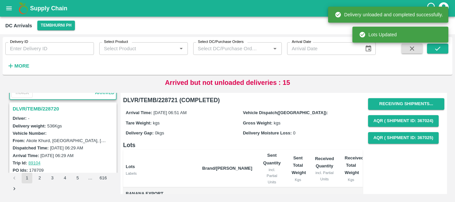
scroll to position [1566, 0]
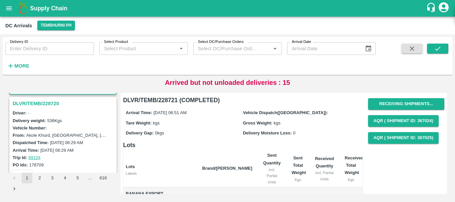
click at [43, 105] on h3 "DLVR/TEMB/228720" at bounding box center [64, 103] width 103 height 9
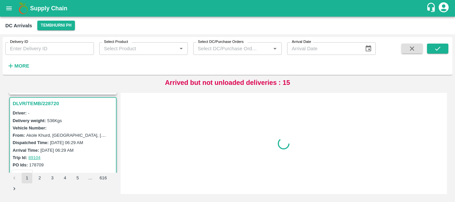
scroll to position [1570, 0]
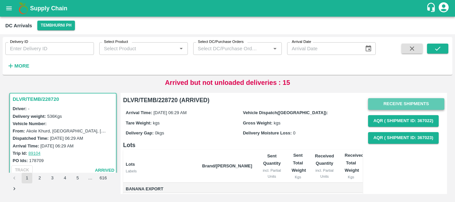
click at [412, 104] on button "Receive Shipments" at bounding box center [406, 104] width 76 height 12
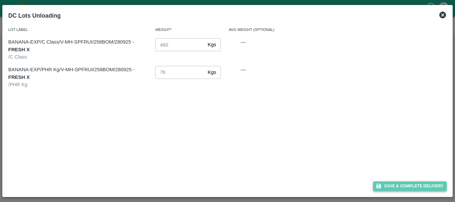
click at [403, 186] on button "Save & Complete Delivery" at bounding box center [410, 187] width 74 height 10
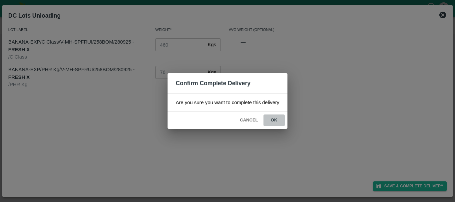
click at [278, 119] on button "ok" at bounding box center [273, 121] width 21 height 12
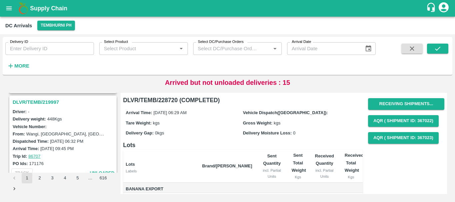
scroll to position [1741, 0]
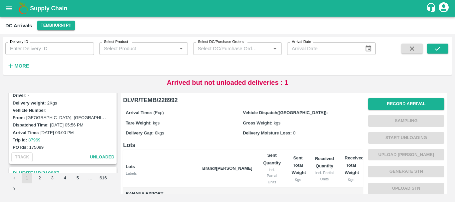
scroll to position [451, 0]
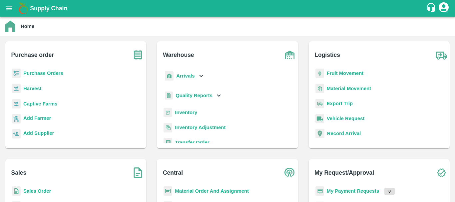
click at [186, 113] on b "Inventory" at bounding box center [186, 112] width 22 height 5
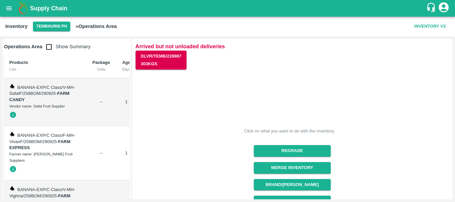
click at [51, 47] on input "checkbox" at bounding box center [48, 46] width 13 height 13
checkbox input "true"
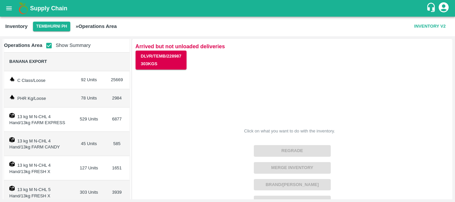
scroll to position [25, 0]
click at [83, 119] on td "529 Units" at bounding box center [89, 120] width 31 height 24
copy td "529"
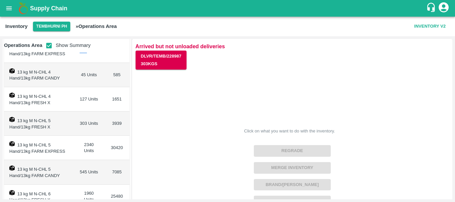
scroll to position [95, 0]
click at [87, 143] on td "2340 Units" at bounding box center [89, 148] width 31 height 24
copy td "2340"
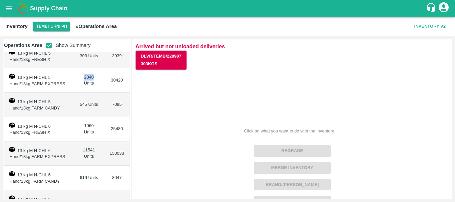
scroll to position [164, 0]
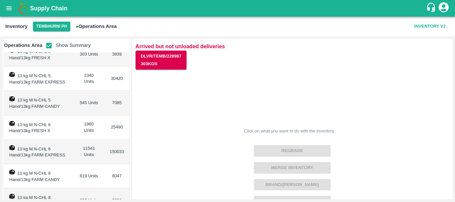
click at [88, 150] on td "11541 Units" at bounding box center [89, 152] width 31 height 24
copy td "11541"
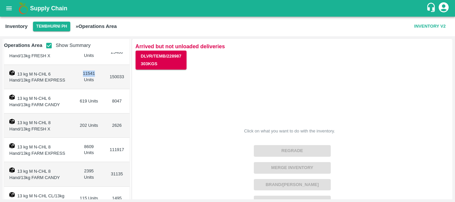
scroll to position [245, 0]
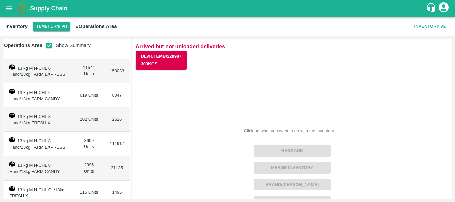
click at [86, 141] on td "8609 Units" at bounding box center [89, 144] width 31 height 24
copy td "8609"
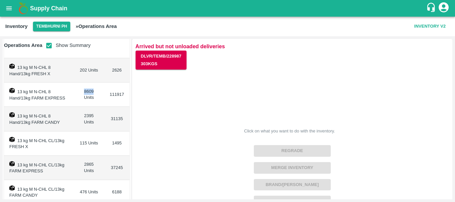
scroll to position [312, 0]
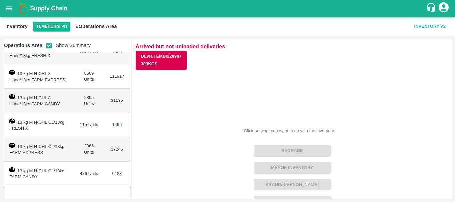
click at [87, 144] on td "2865 Units" at bounding box center [89, 150] width 31 height 24
copy td "2865"
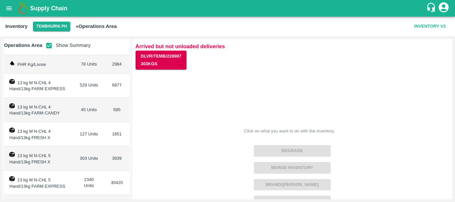
scroll to position [40, 0]
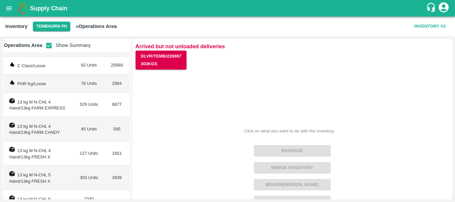
click at [80, 101] on td "529 Units" at bounding box center [89, 105] width 31 height 24
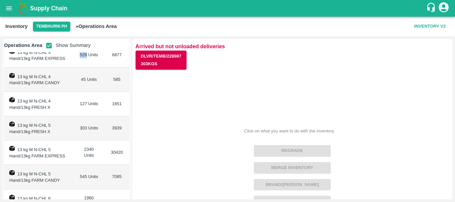
scroll to position [90, 0]
click at [88, 149] on td "2340 Units" at bounding box center [89, 152] width 31 height 24
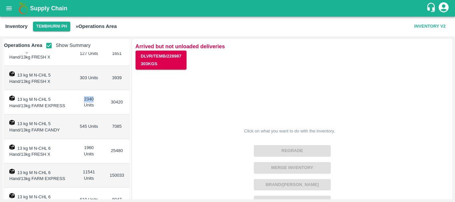
scroll to position [149, 0]
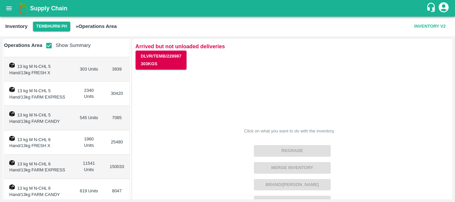
click at [87, 161] on td "11541 Units" at bounding box center [89, 167] width 31 height 24
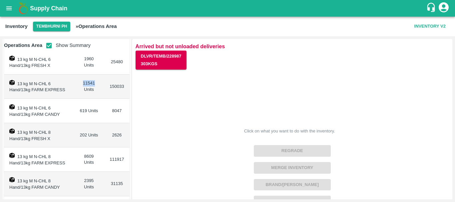
scroll to position [230, 0]
click at [89, 153] on td "8609 Units" at bounding box center [89, 159] width 31 height 24
click at [110, 153] on td "111917" at bounding box center [116, 159] width 25 height 24
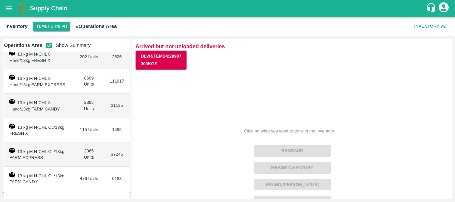
scroll to position [309, 0]
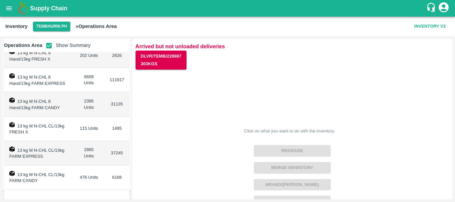
click at [86, 147] on td "2865 Units" at bounding box center [89, 153] width 31 height 24
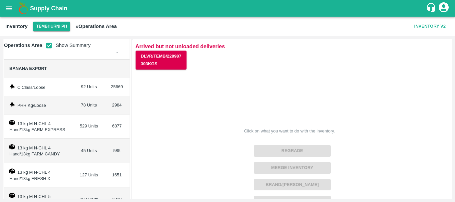
scroll to position [26, 0]
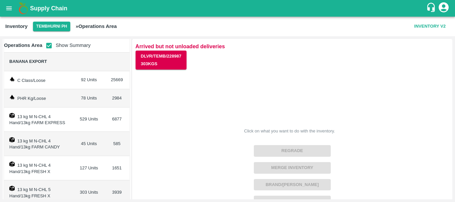
click at [82, 145] on td "45 Units" at bounding box center [89, 144] width 31 height 24
copy td "45"
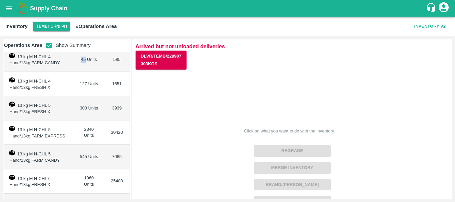
scroll to position [110, 0]
click at [83, 155] on td "545 Units" at bounding box center [89, 157] width 31 height 24
copy td "545"
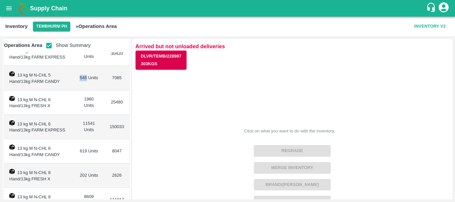
scroll to position [189, 0]
click at [80, 149] on td "619 Units" at bounding box center [89, 151] width 31 height 24
copy td "619"
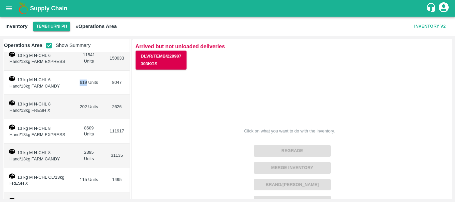
scroll to position [262, 0]
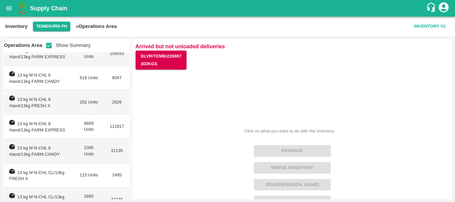
click at [86, 147] on td "2395 Units" at bounding box center [89, 151] width 31 height 24
copy td "2395"
click at [106, 153] on td "31135" at bounding box center [116, 151] width 25 height 24
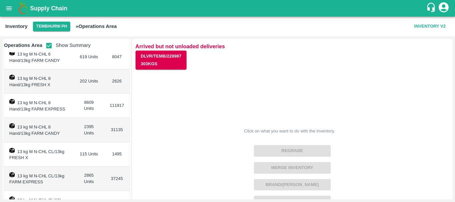
scroll to position [312, 0]
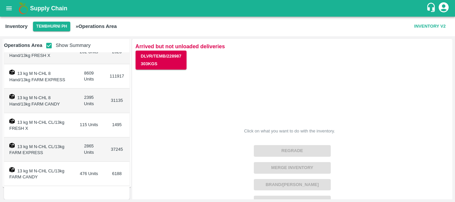
click at [82, 174] on td "476 Units" at bounding box center [89, 174] width 31 height 24
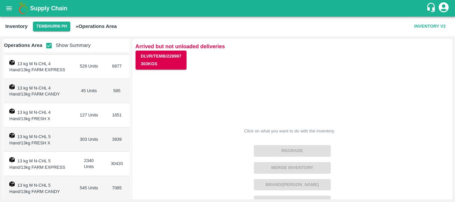
scroll to position [79, 0]
click at [82, 113] on td "127 Units" at bounding box center [89, 115] width 31 height 24
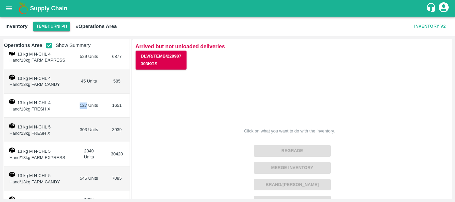
scroll to position [91, 0]
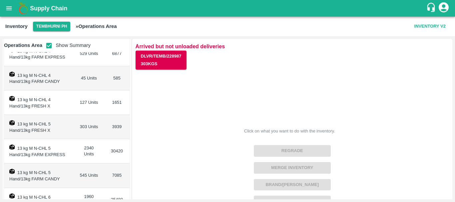
click at [81, 126] on td "303 Units" at bounding box center [89, 127] width 31 height 24
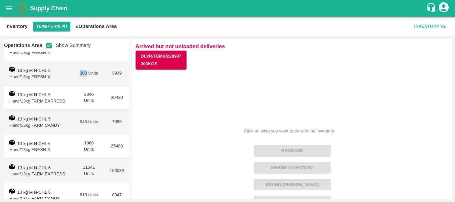
scroll to position [148, 0]
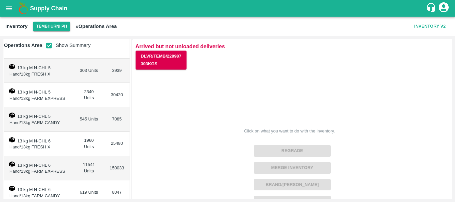
click at [87, 139] on td "1960 Units" at bounding box center [89, 144] width 31 height 24
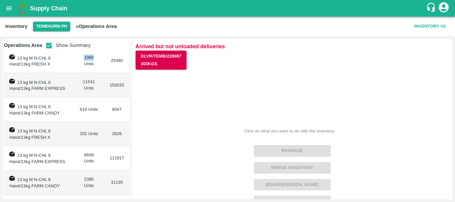
scroll to position [231, 0]
click at [80, 133] on td "202 Units" at bounding box center [89, 134] width 31 height 24
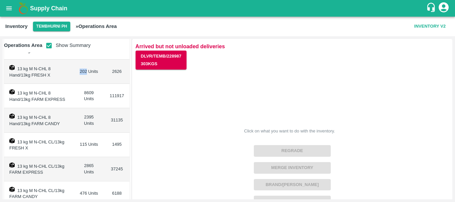
scroll to position [293, 0]
click at [81, 144] on td "115 Units" at bounding box center [89, 144] width 31 height 24
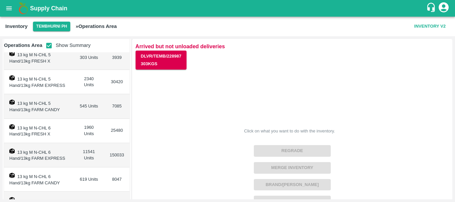
scroll to position [161, 0]
